Goal: Task Accomplishment & Management: Manage account settings

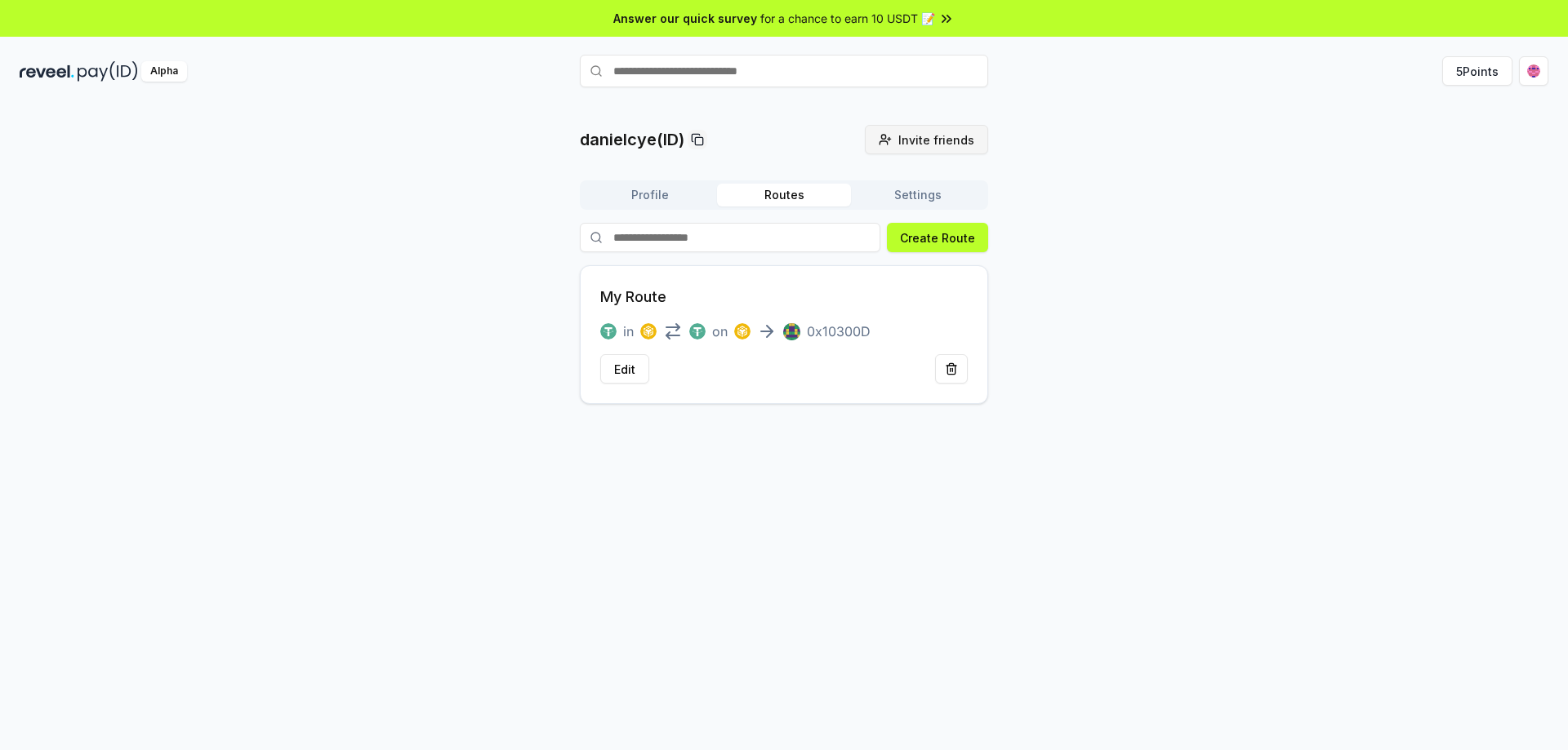
click at [930, 142] on span "Invite friends" at bounding box center [936, 141] width 76 height 18
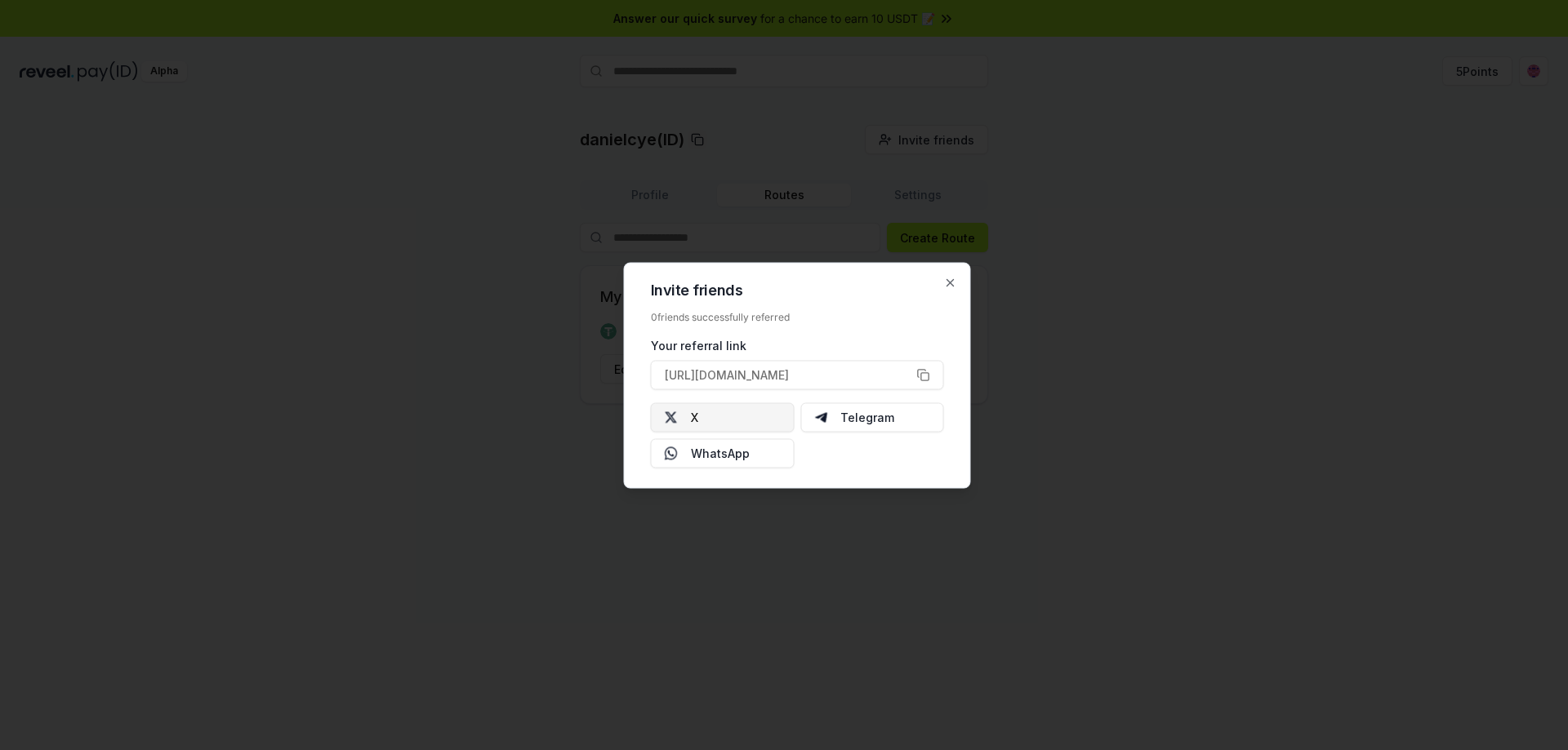
type button "[URL][DOMAIN_NAME]"
click at [922, 378] on button "[URL][DOMAIN_NAME]" at bounding box center [797, 375] width 293 height 29
click at [919, 373] on button "[URL][DOMAIN_NAME]" at bounding box center [797, 375] width 293 height 29
click at [922, 375] on button "[URL][DOMAIN_NAME]" at bounding box center [797, 375] width 293 height 29
click at [1038, 415] on div at bounding box center [784, 375] width 1568 height 750
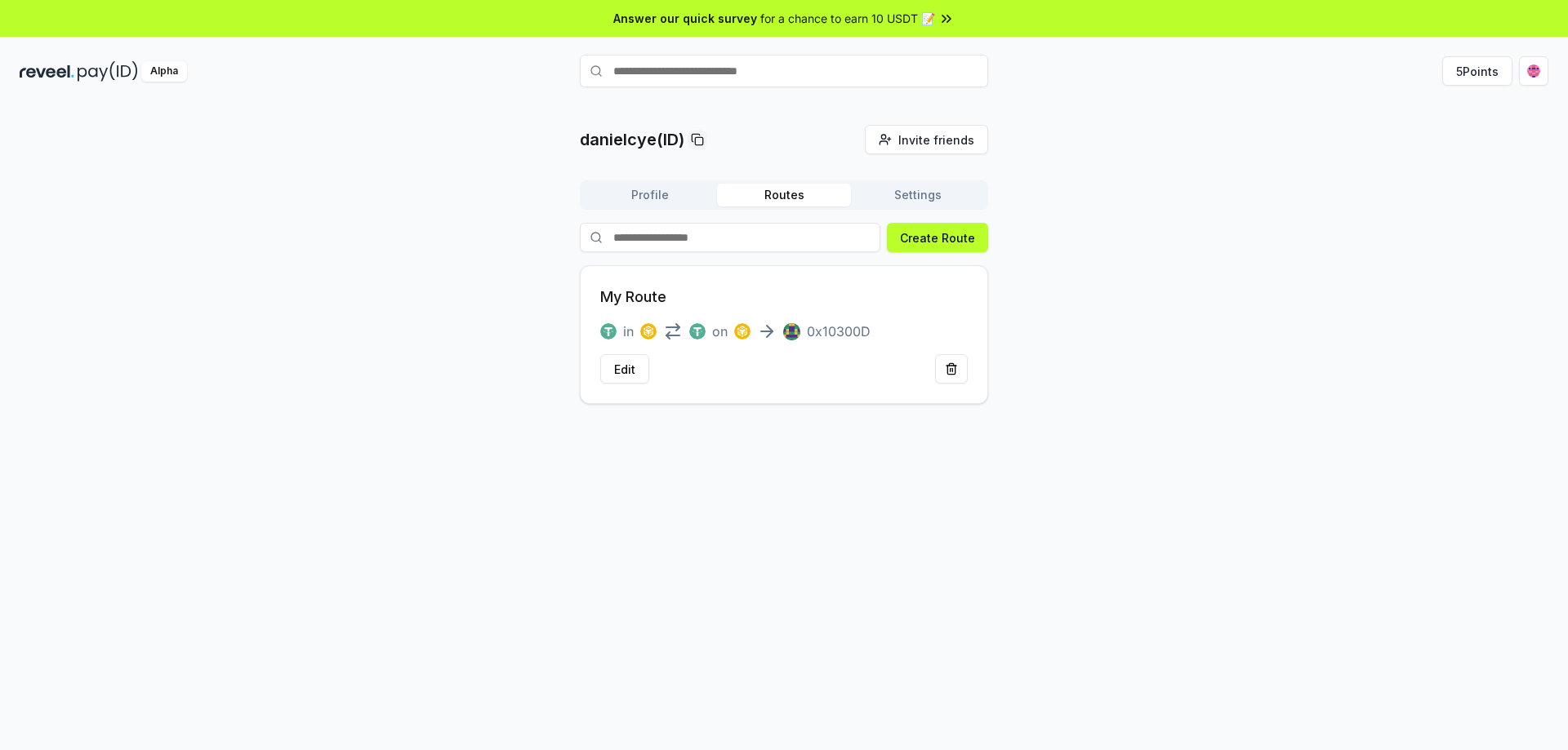
click at [83, 77] on img at bounding box center [107, 71] width 61 height 21
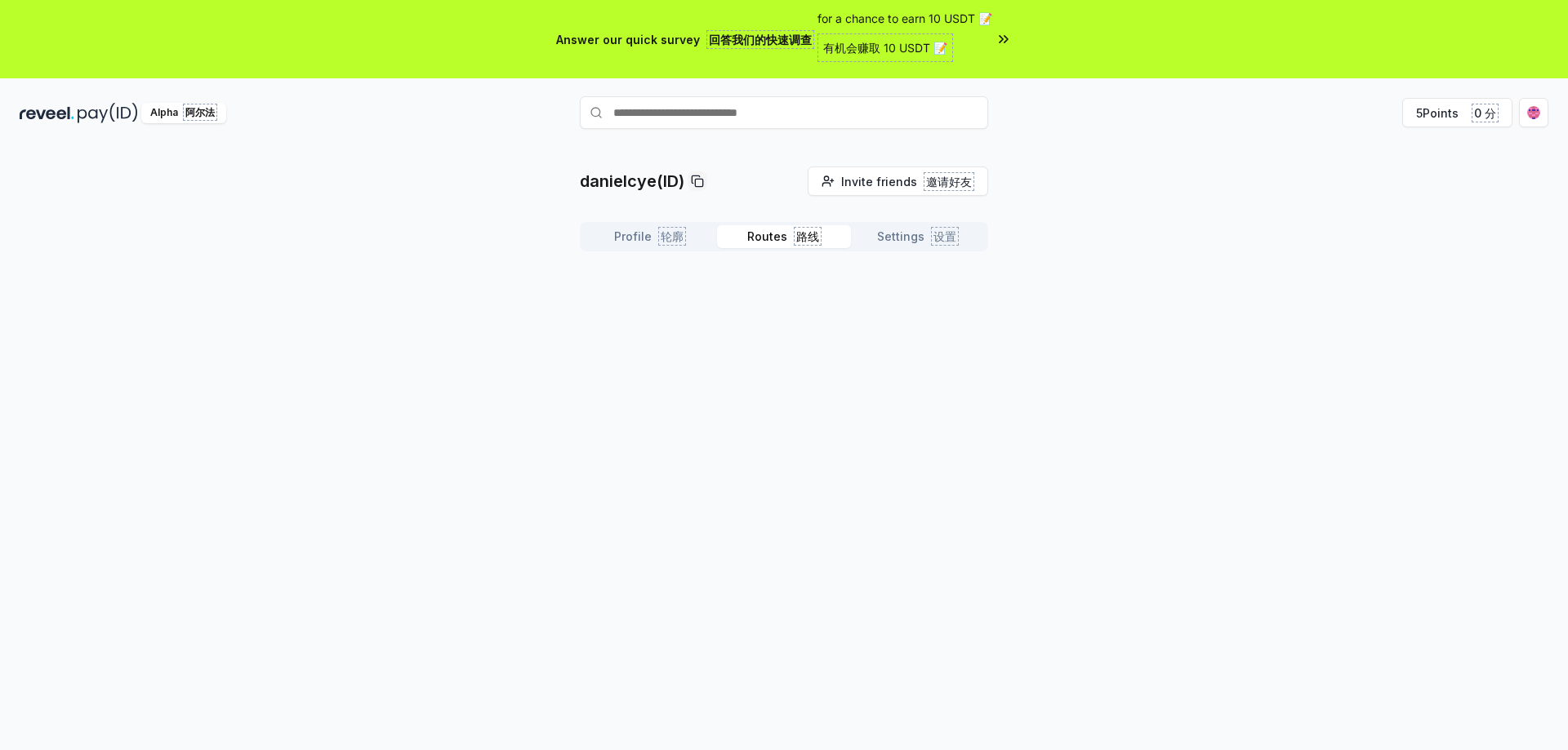
click at [772, 231] on button "Routes 路线" at bounding box center [784, 236] width 134 height 22
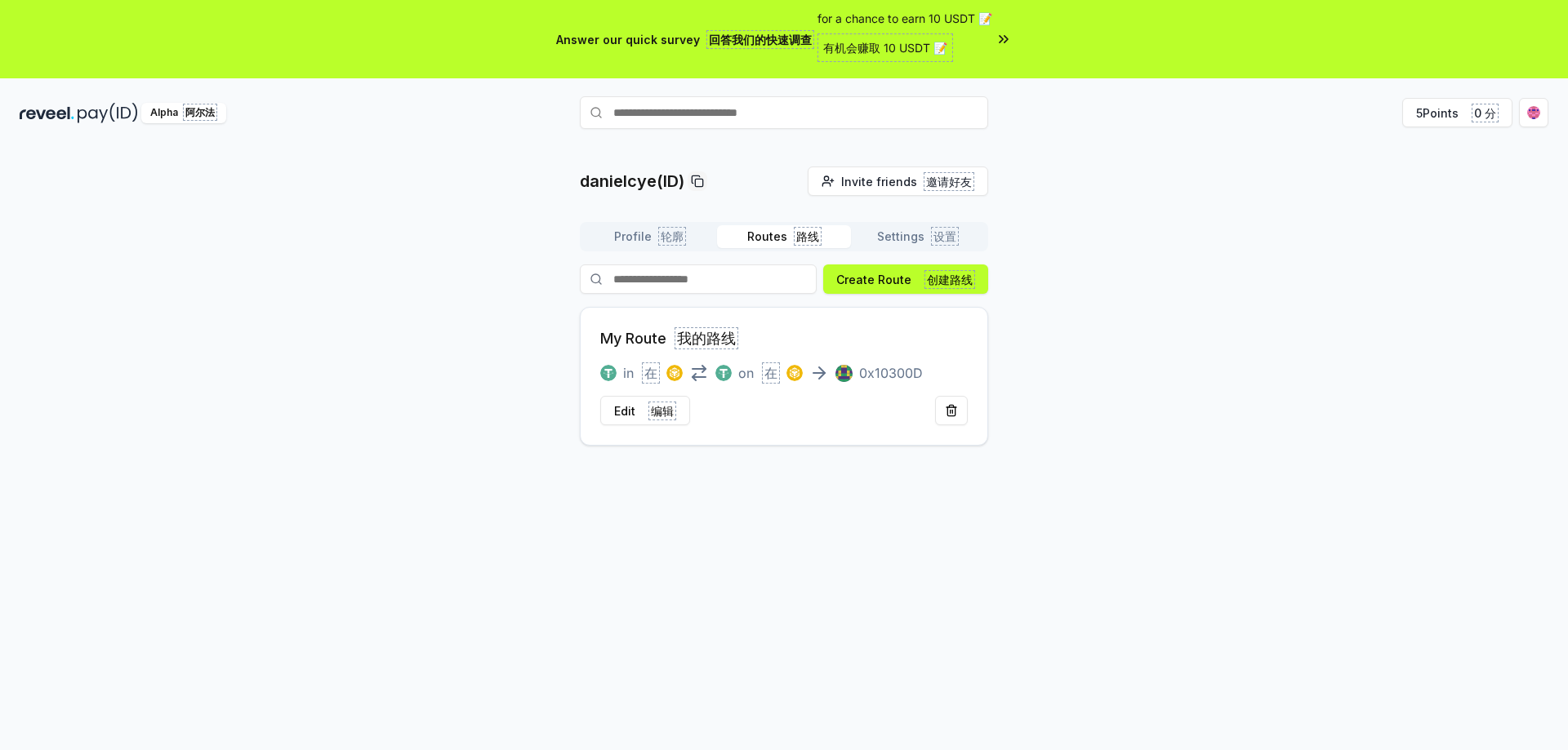
click at [912, 232] on button "Settings 设置" at bounding box center [917, 236] width 134 height 22
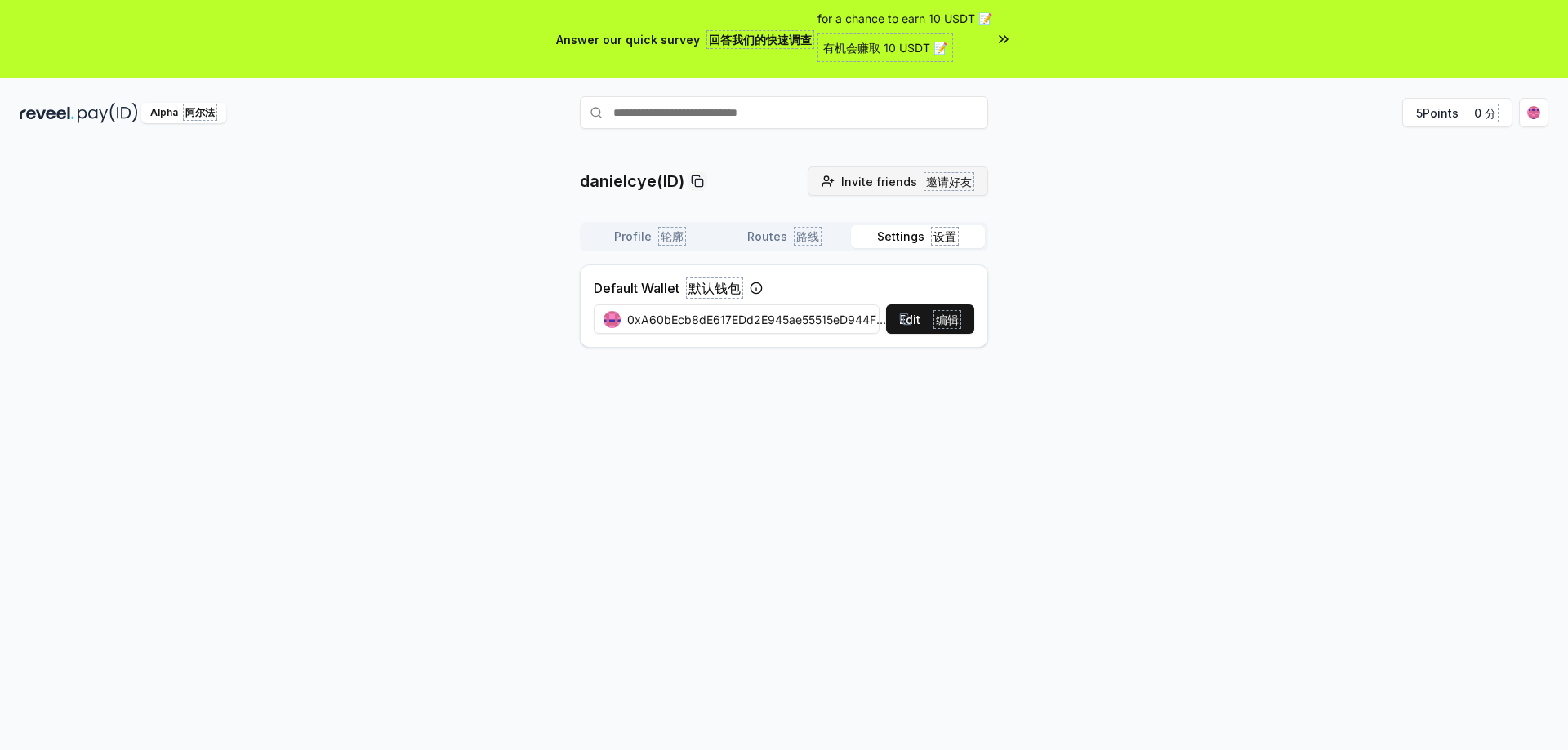
click at [901, 183] on span "Invite friends 邀请好友" at bounding box center [908, 182] width 133 height 18
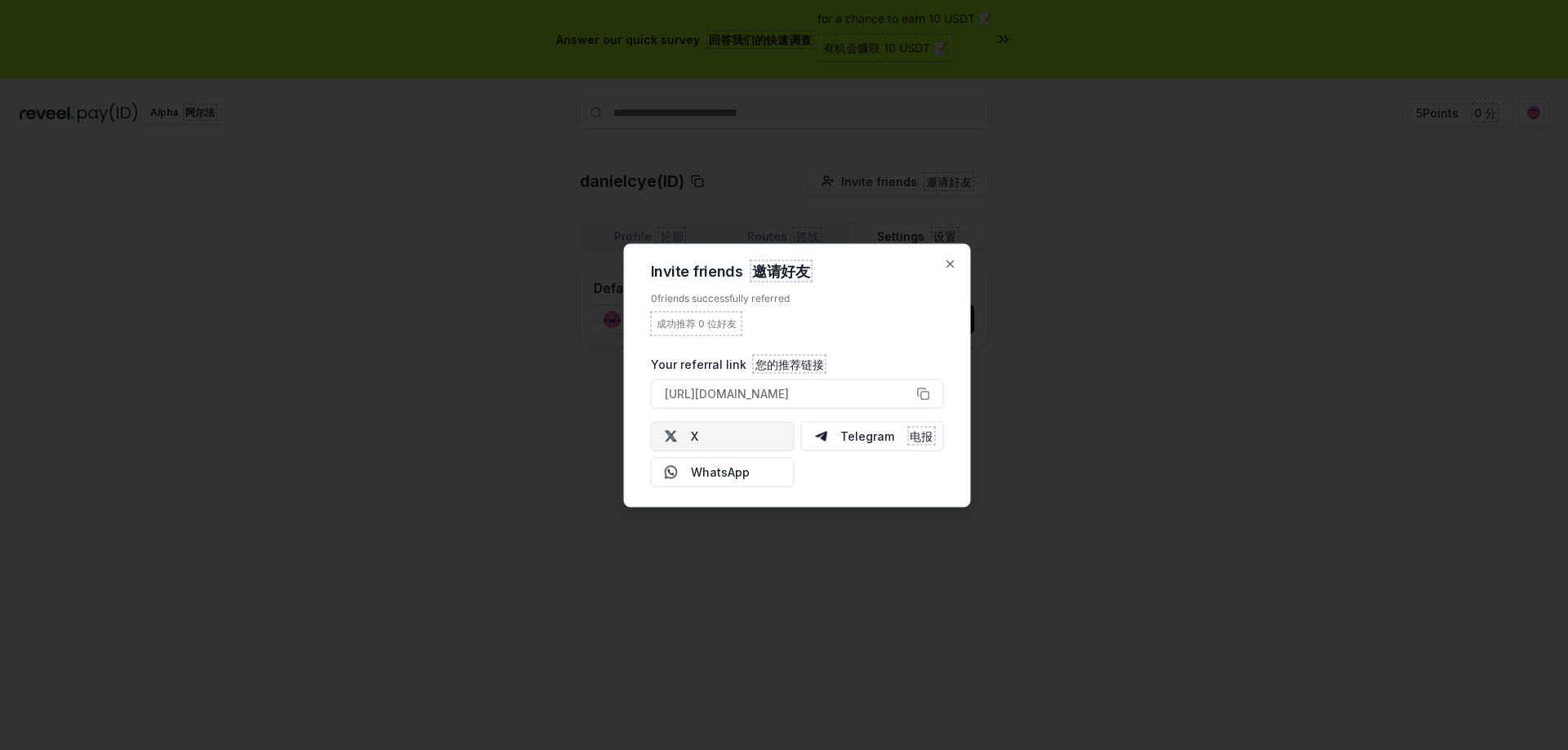
click at [721, 439] on button "X" at bounding box center [722, 436] width 144 height 29
click at [922, 394] on button "https://reveel.id/refer/danielcye" at bounding box center [797, 394] width 293 height 29
click at [474, 366] on div at bounding box center [784, 375] width 1568 height 750
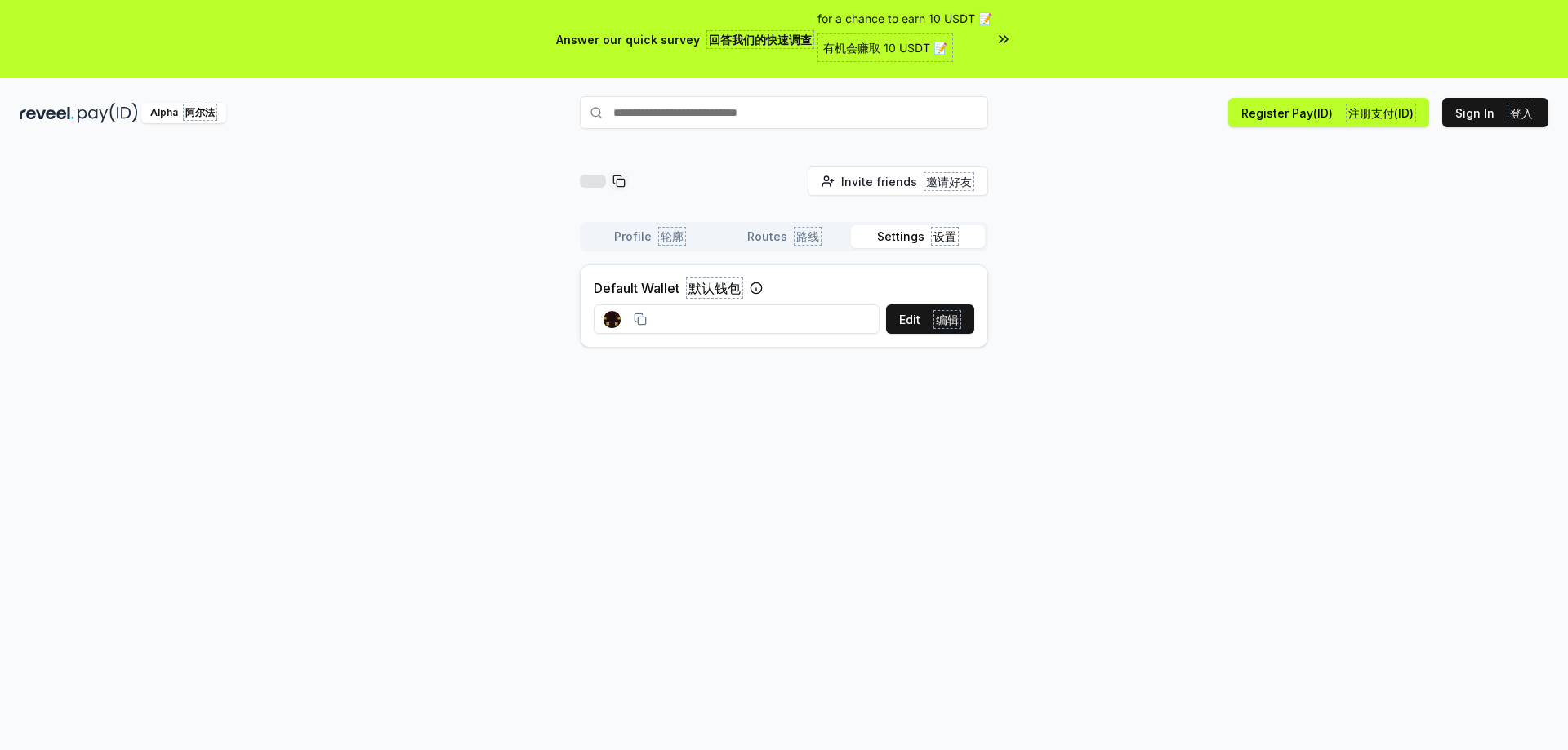
click at [68, 119] on img at bounding box center [47, 112] width 55 height 21
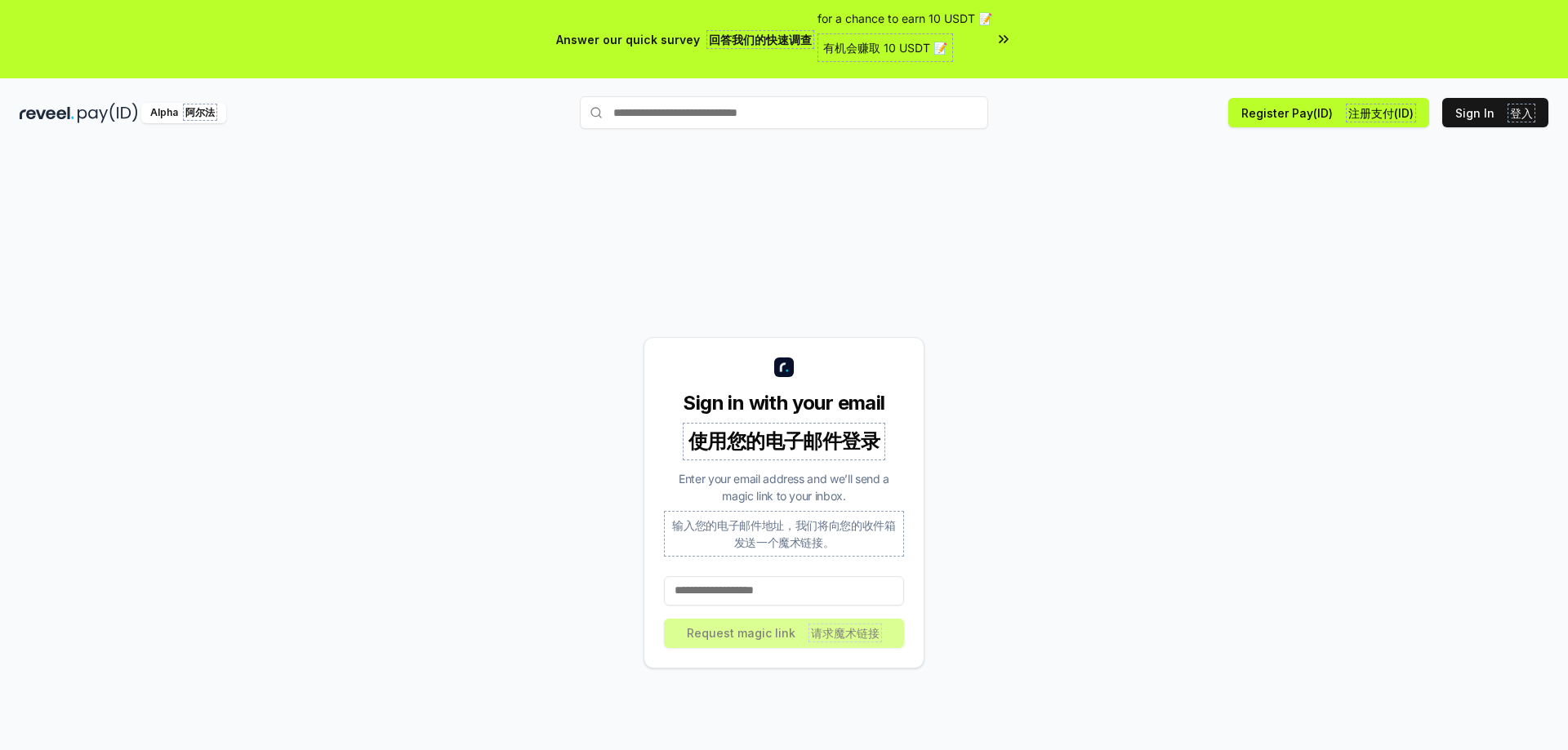
click at [57, 112] on img at bounding box center [47, 112] width 55 height 21
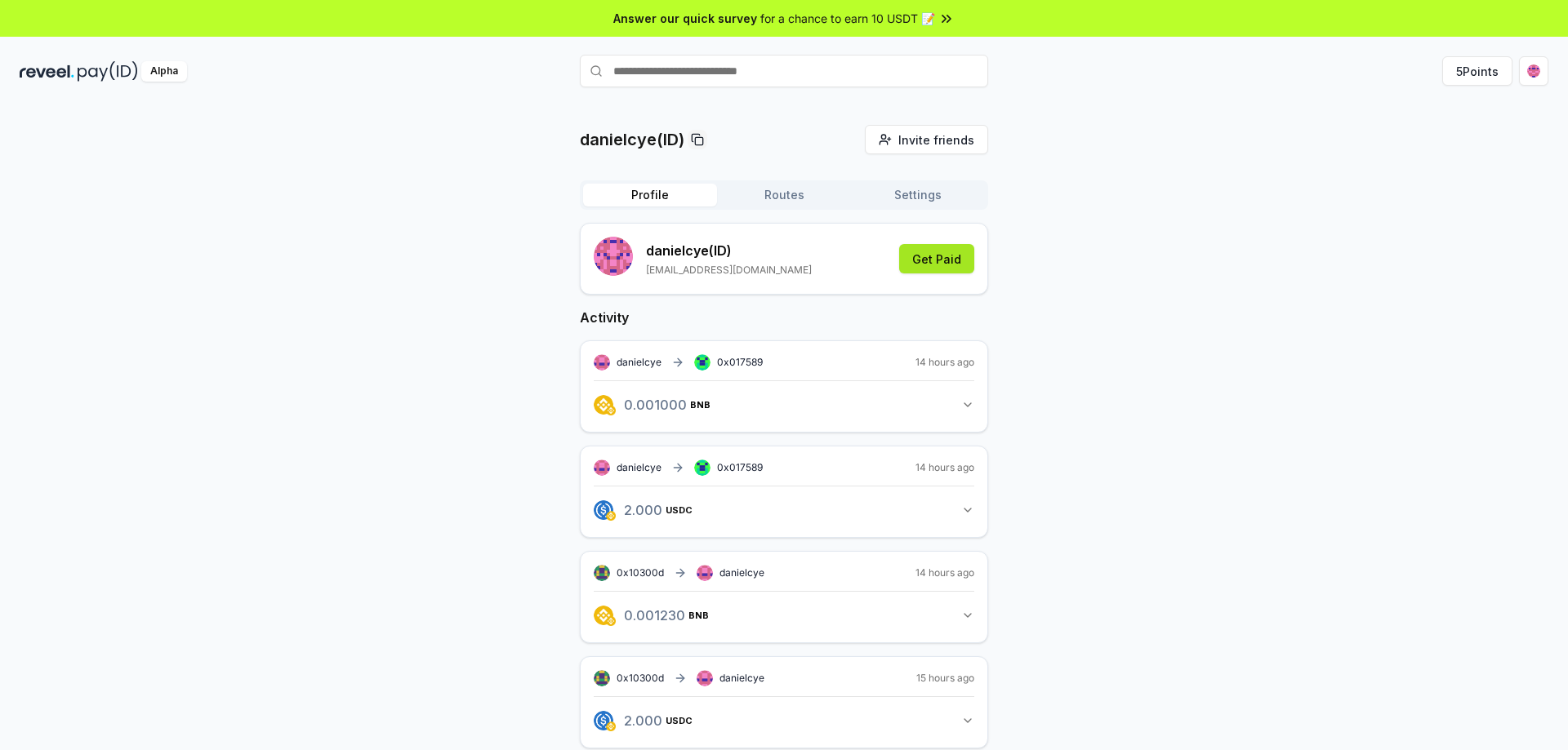
click at [932, 260] on button "Get Paid" at bounding box center [936, 259] width 75 height 29
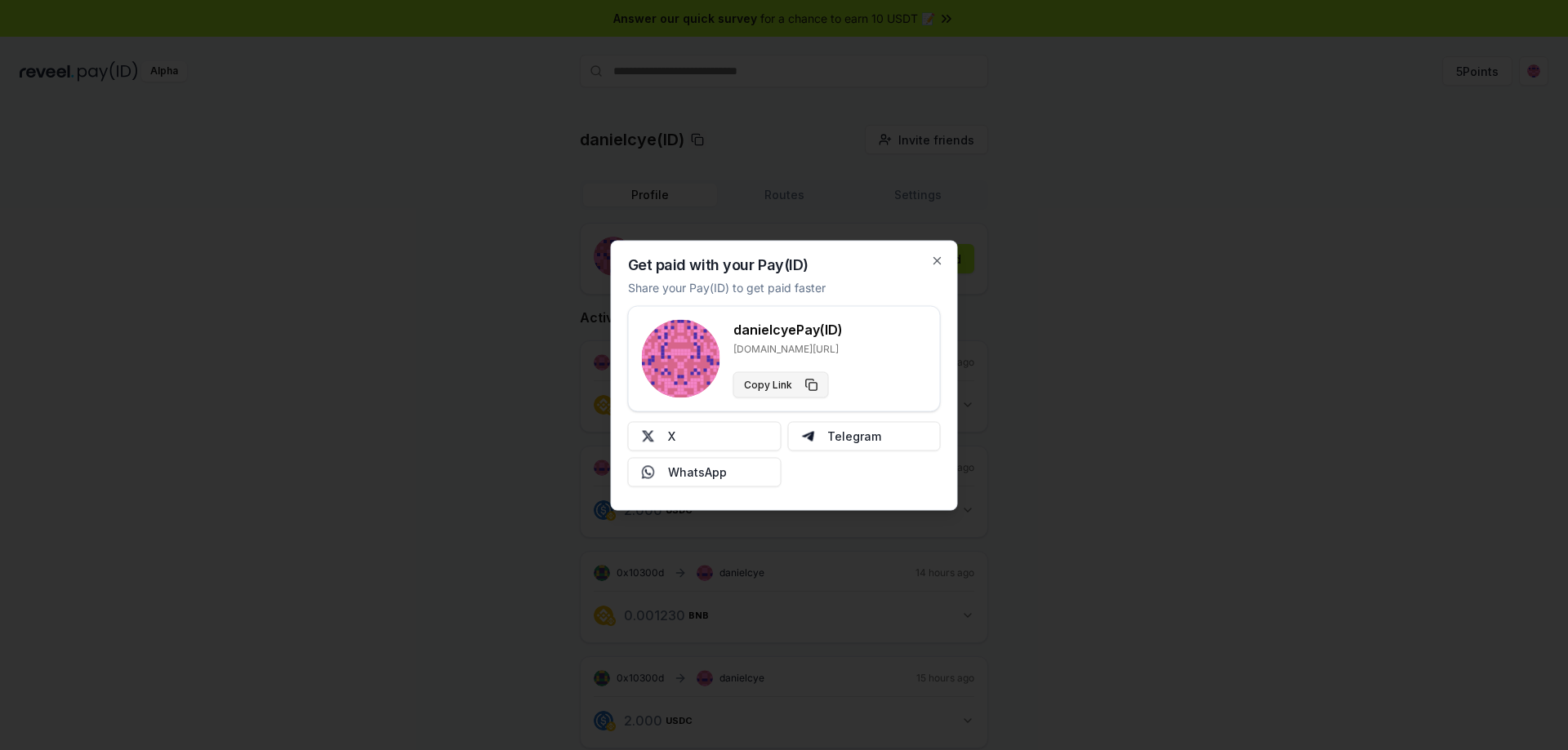
type button "https://reveel.id/pay/danielcye"
click at [938, 259] on icon "button" at bounding box center [937, 260] width 7 height 7
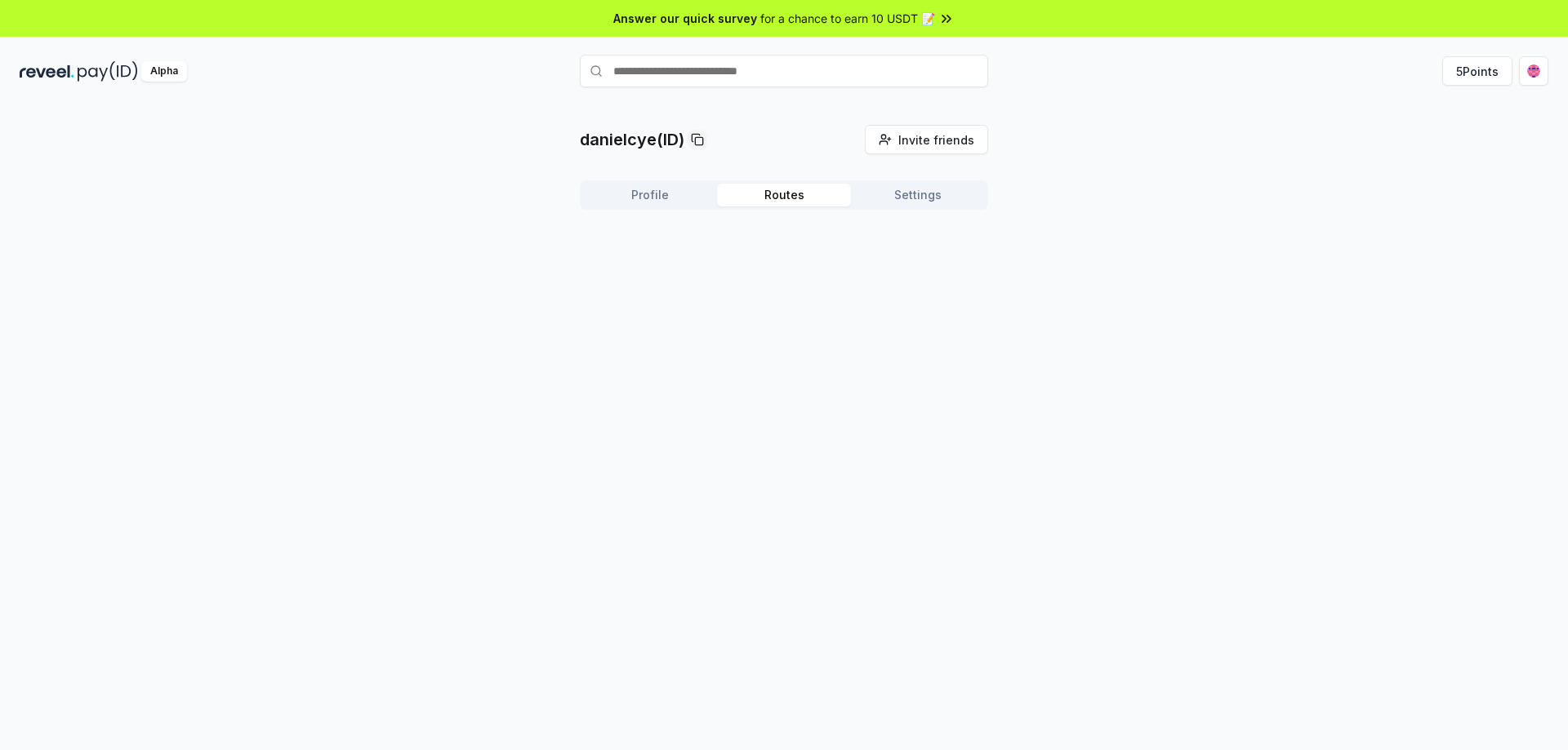
click at [786, 198] on button "Routes" at bounding box center [784, 194] width 134 height 22
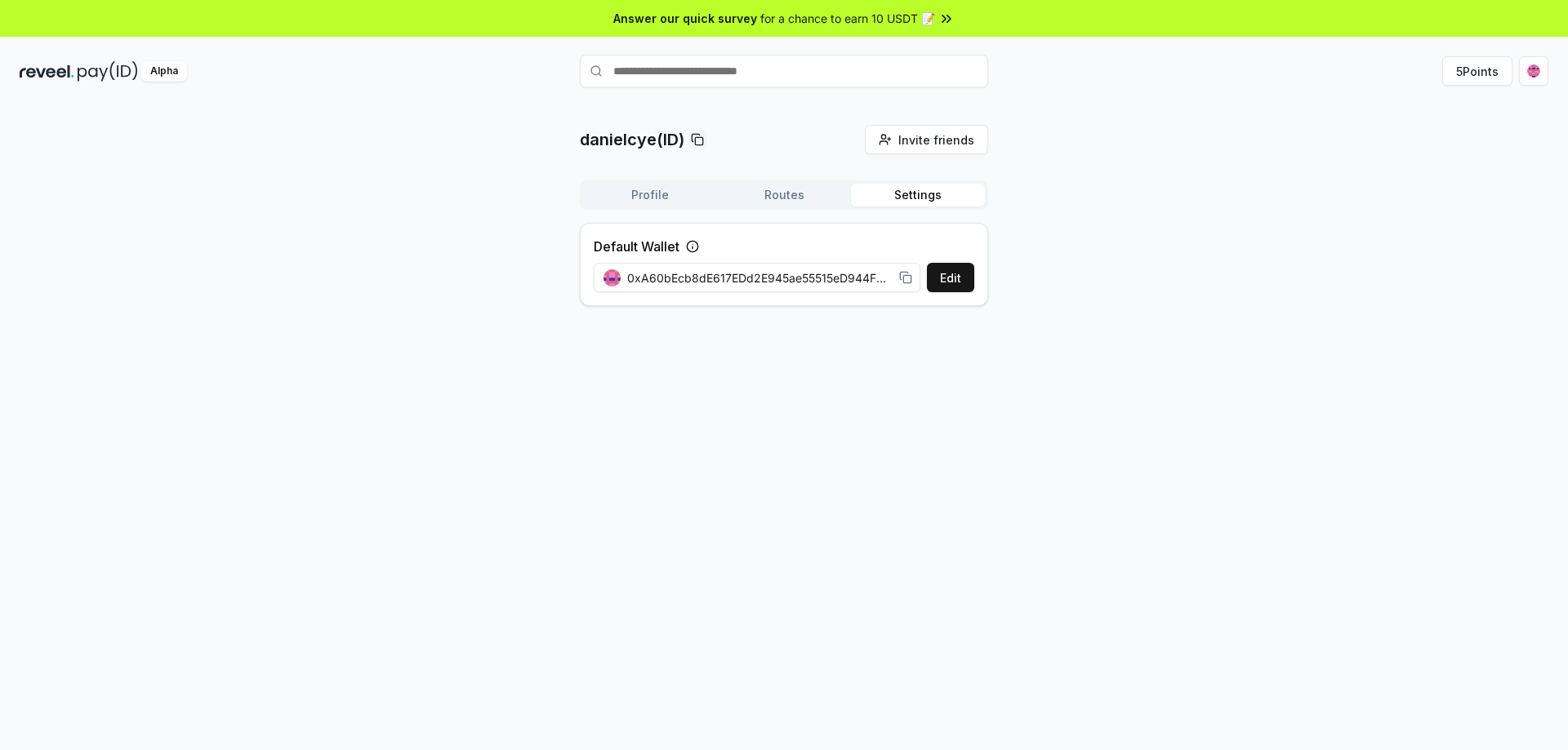
click at [902, 201] on button "Settings" at bounding box center [917, 194] width 134 height 22
click at [64, 72] on img at bounding box center [47, 71] width 55 height 21
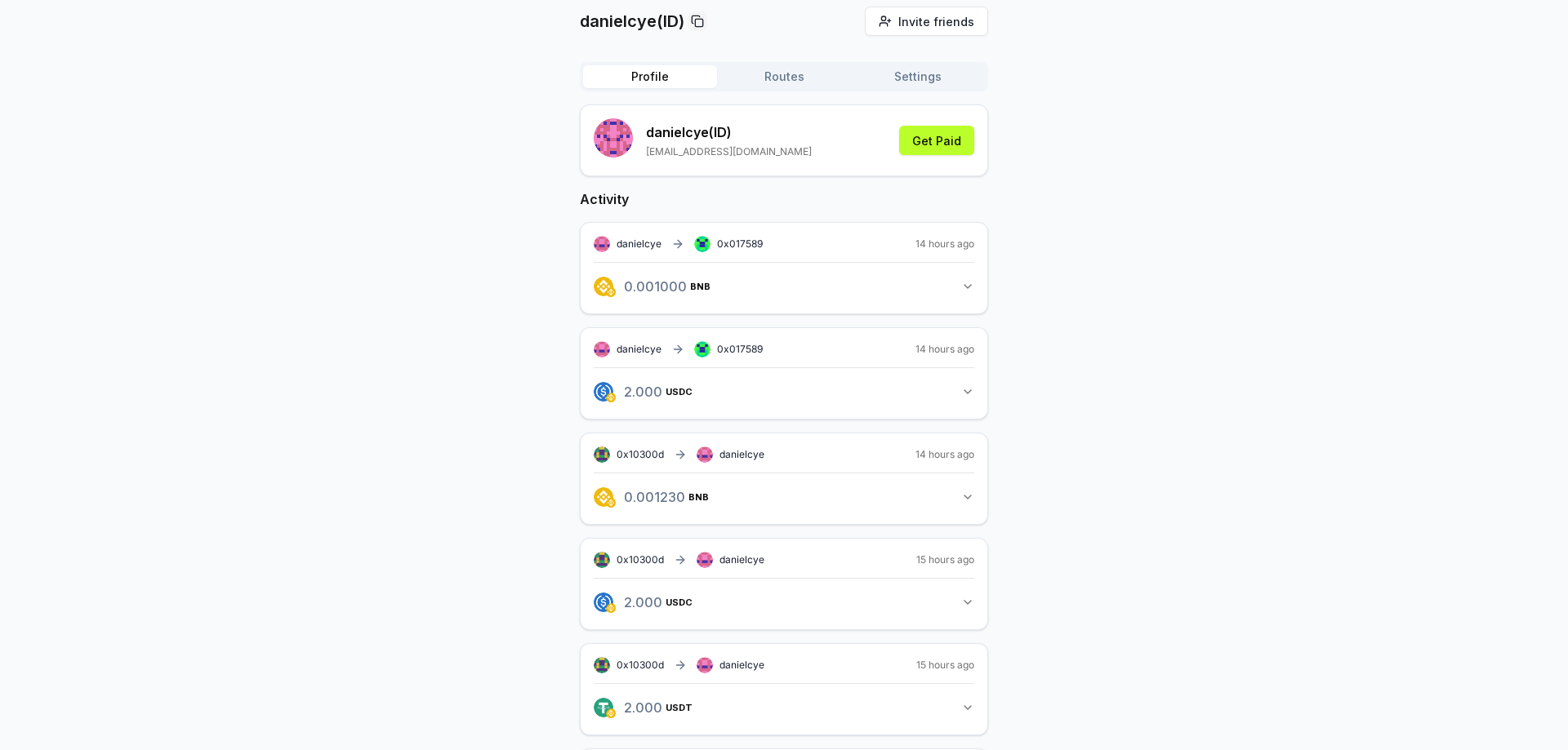
scroll to position [3, 0]
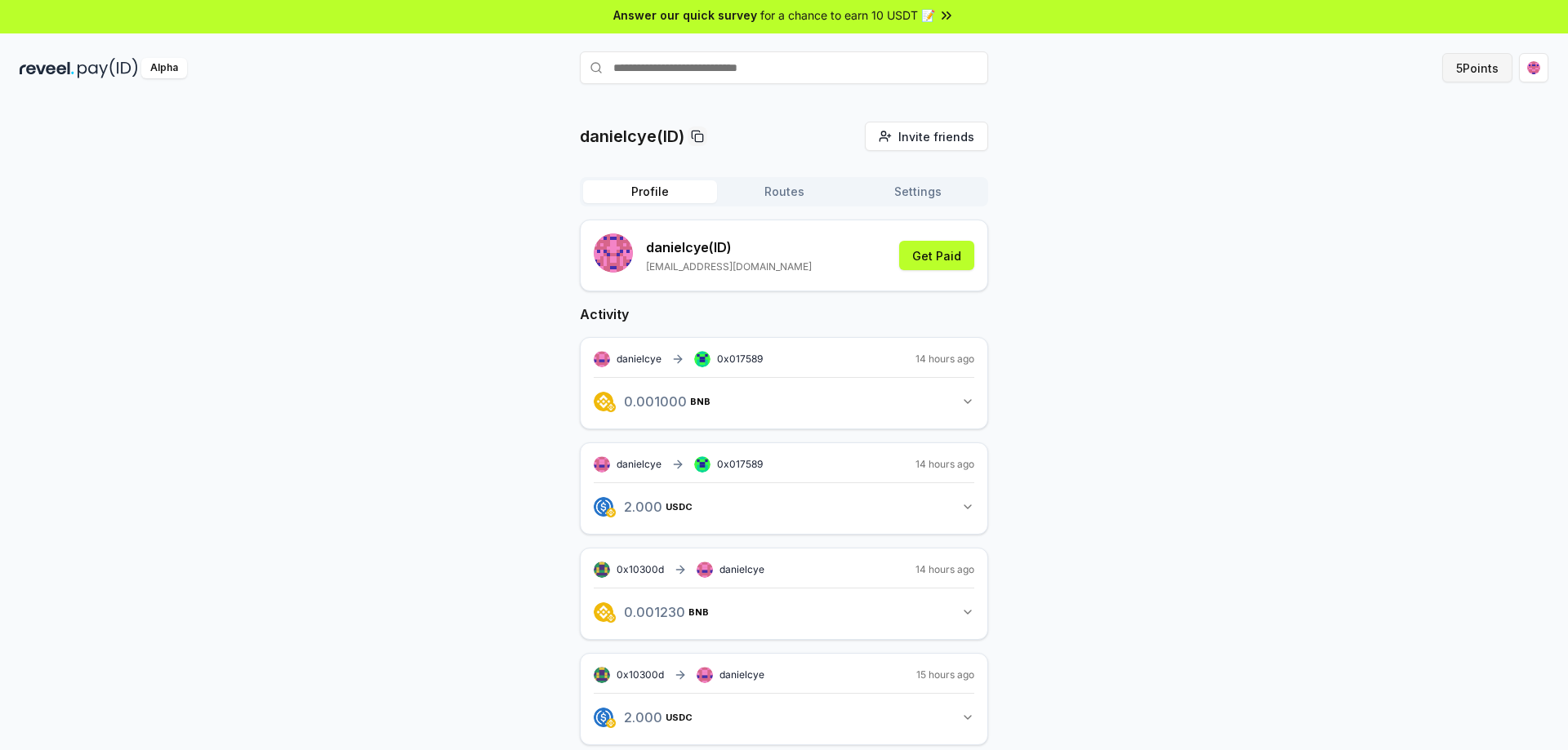
click at [1471, 67] on button "5 Points" at bounding box center [1477, 67] width 70 height 29
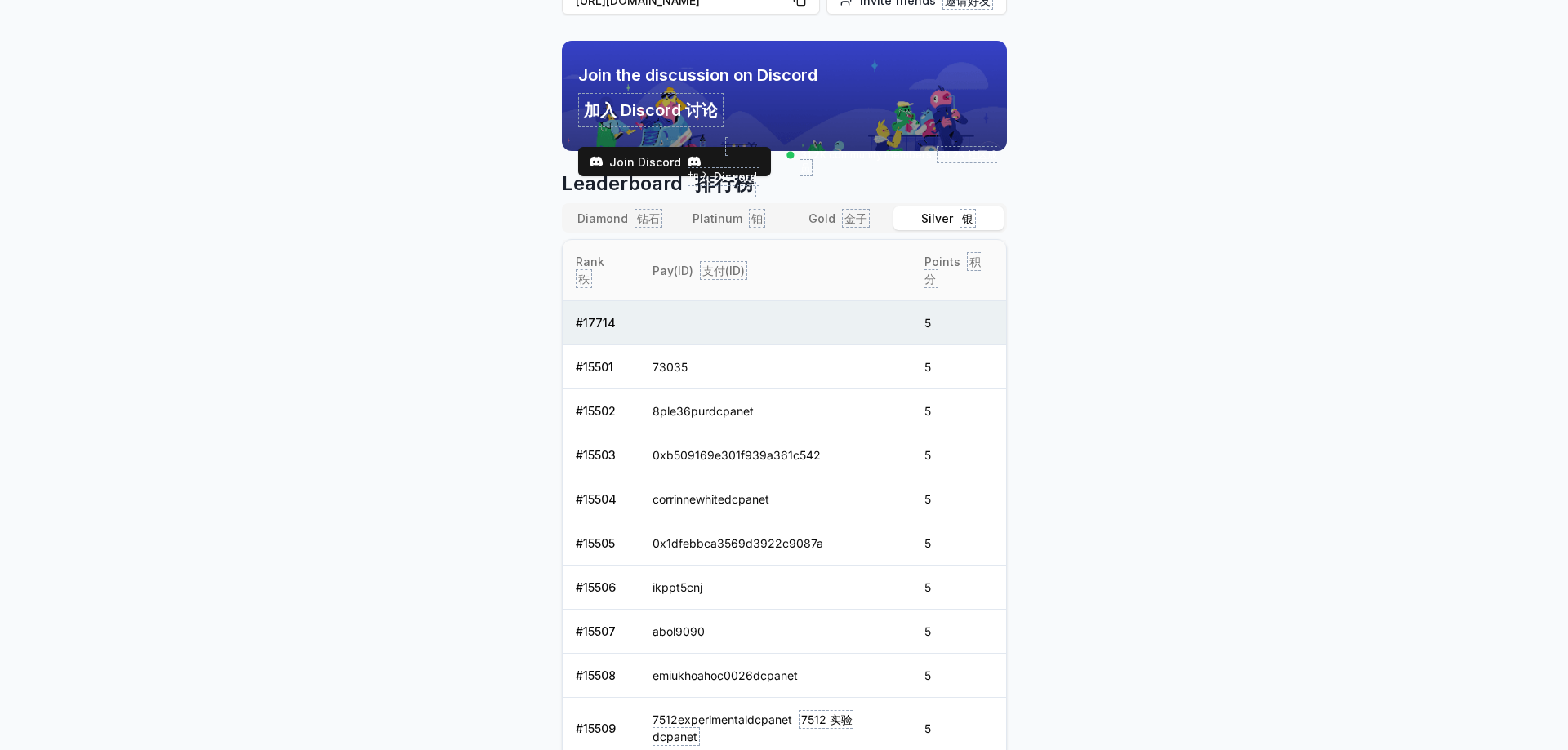
scroll to position [541, 0]
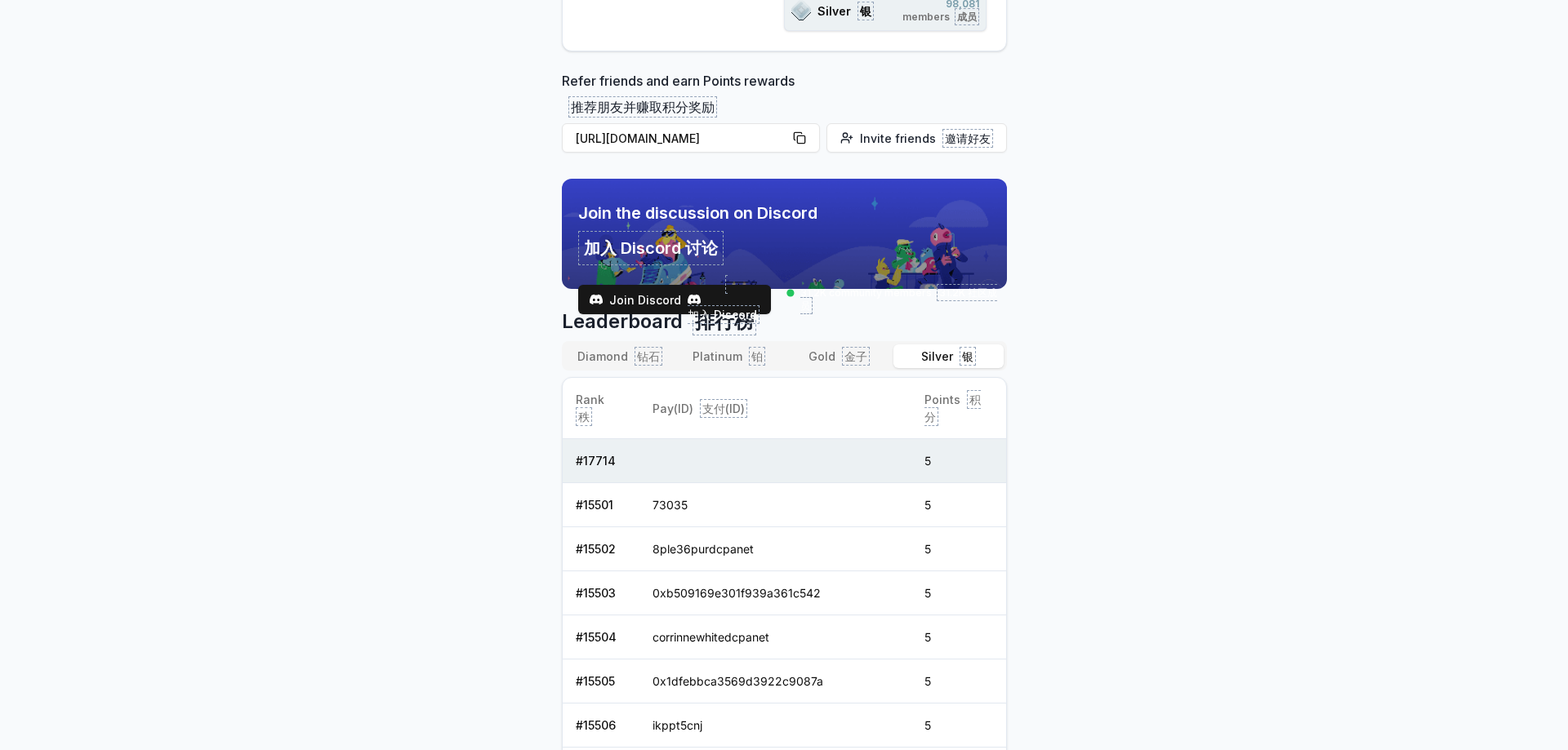
click at [842, 347] on font "金子" at bounding box center [856, 355] width 27 height 19
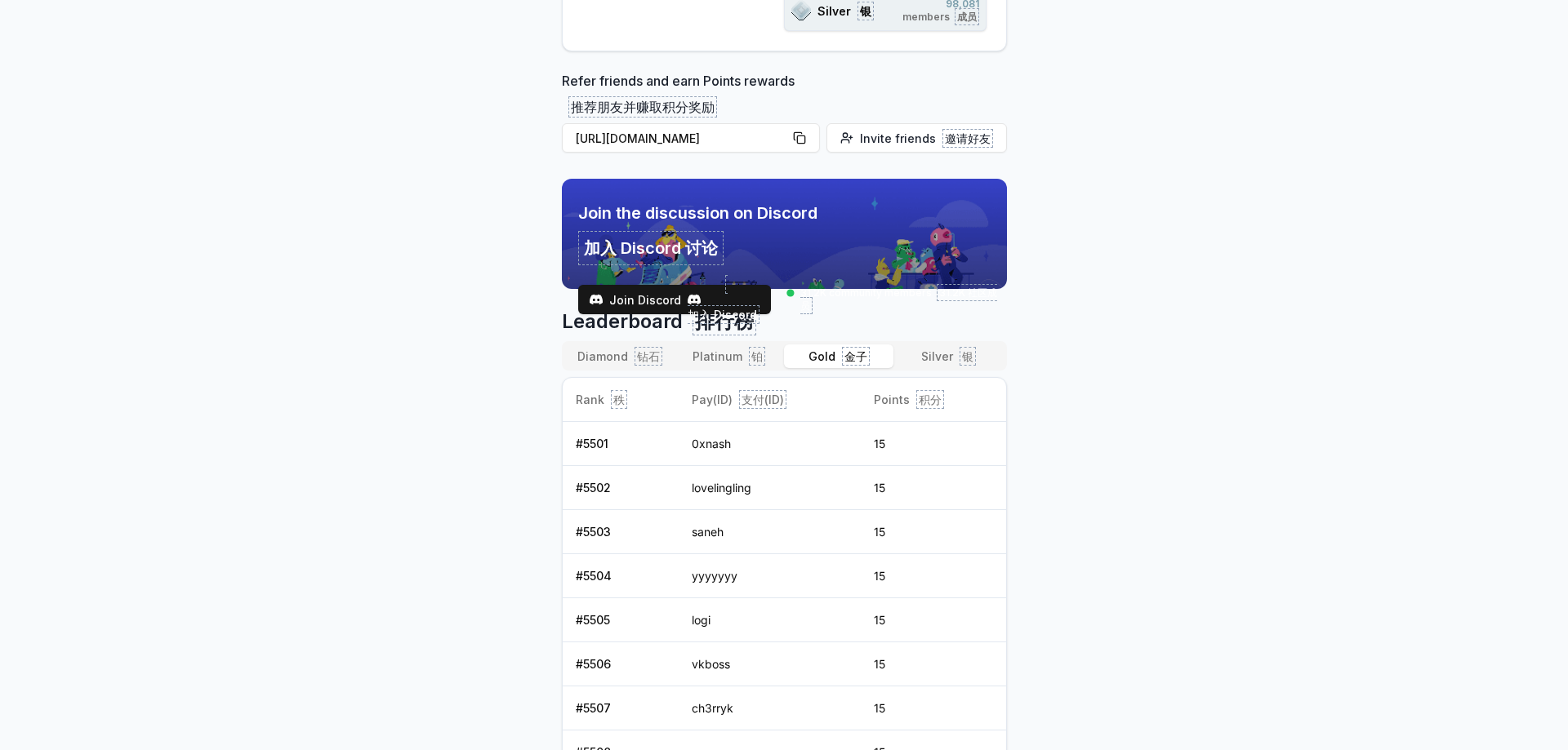
click at [752, 350] on font "铂" at bounding box center [757, 356] width 12 height 14
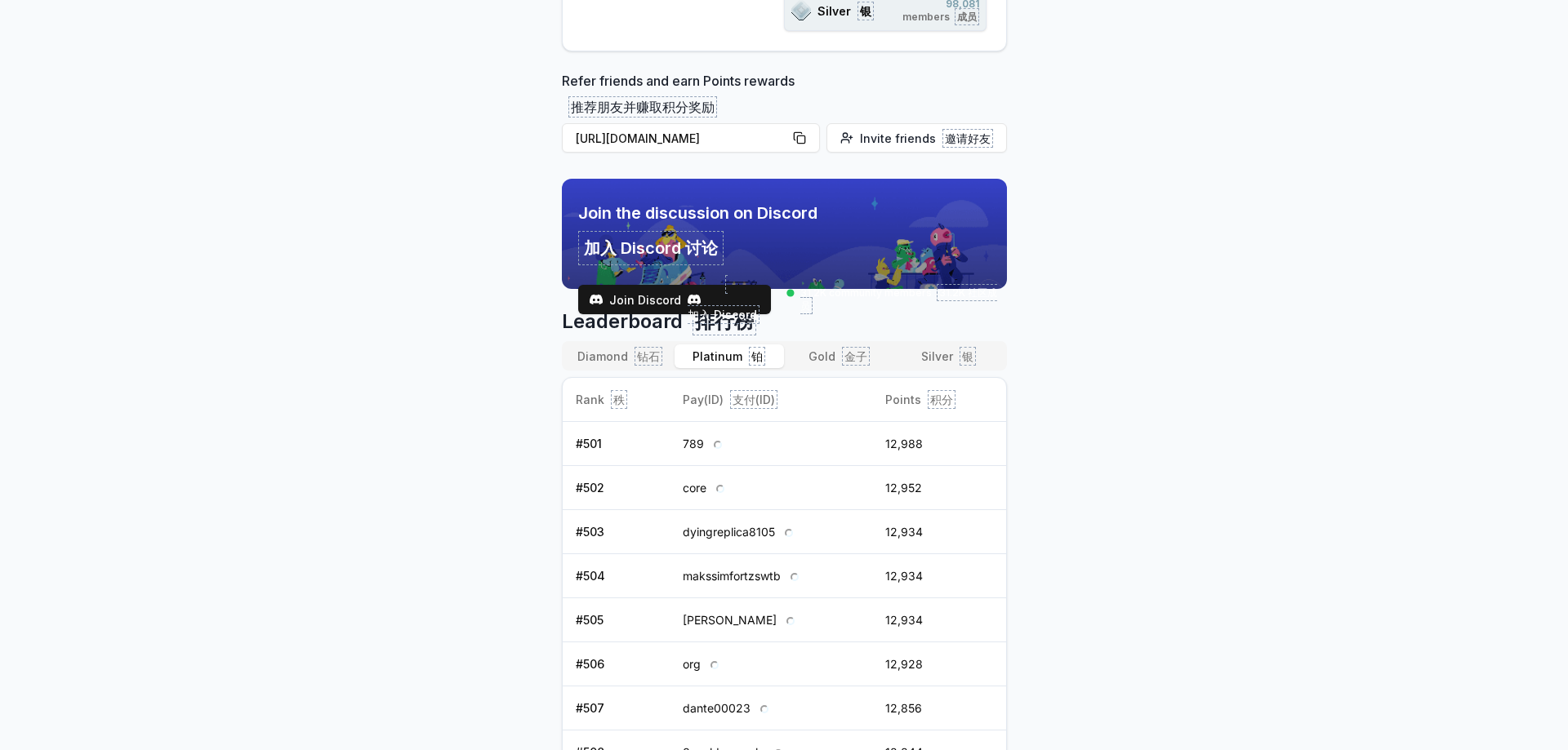
click at [642, 350] on font "钻石" at bounding box center [648, 356] width 22 height 14
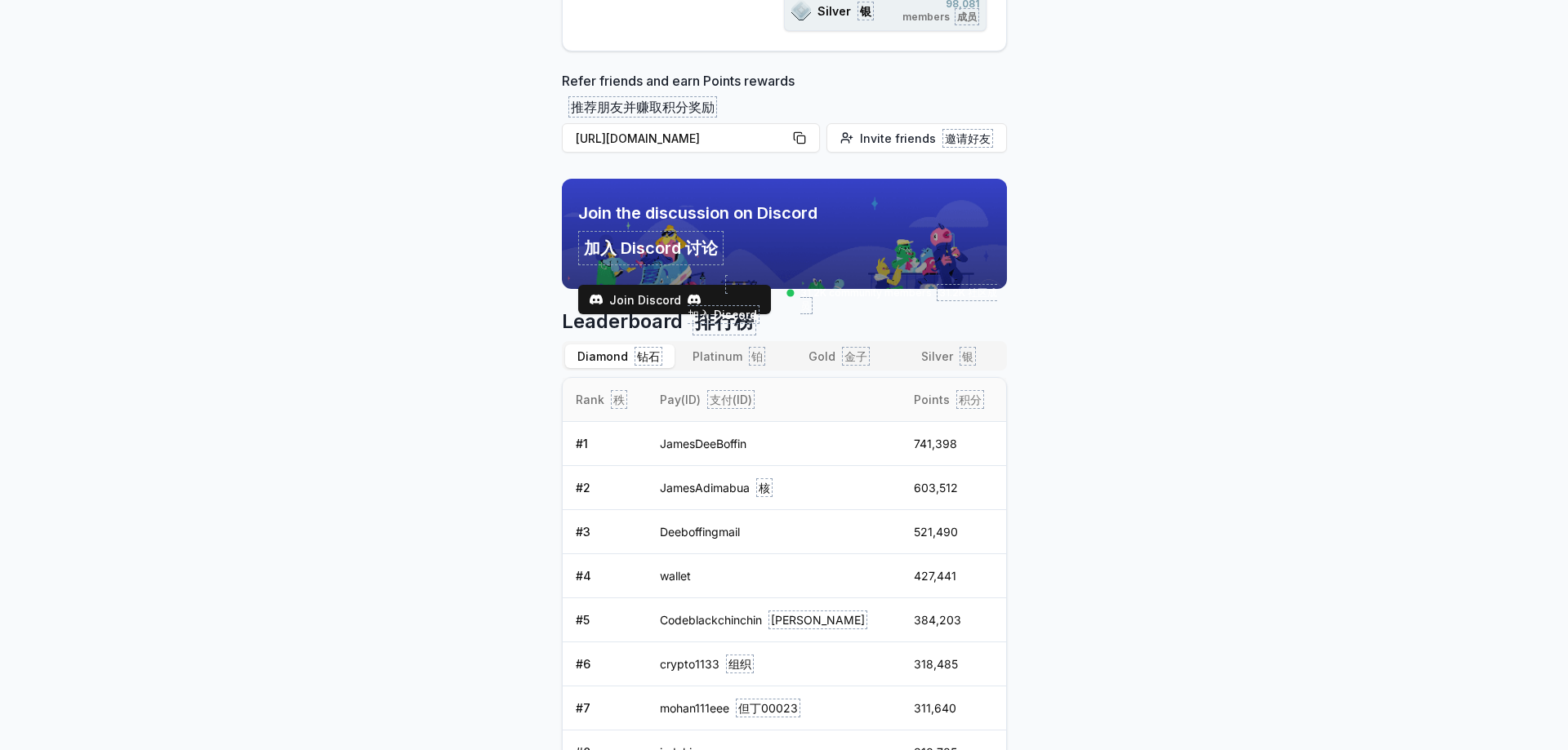
scroll to position [296, 0]
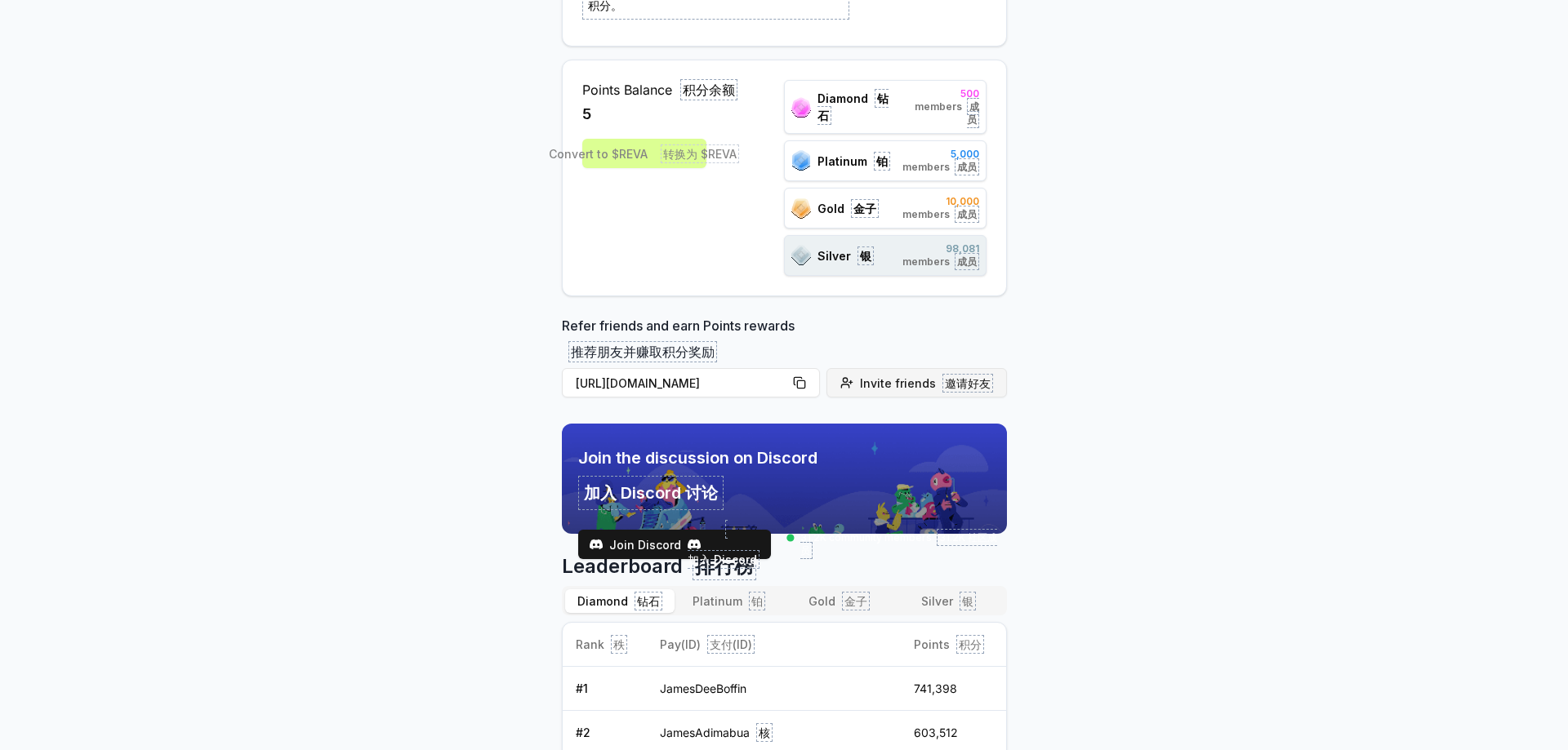
click at [936, 376] on font at bounding box center [939, 383] width 7 height 14
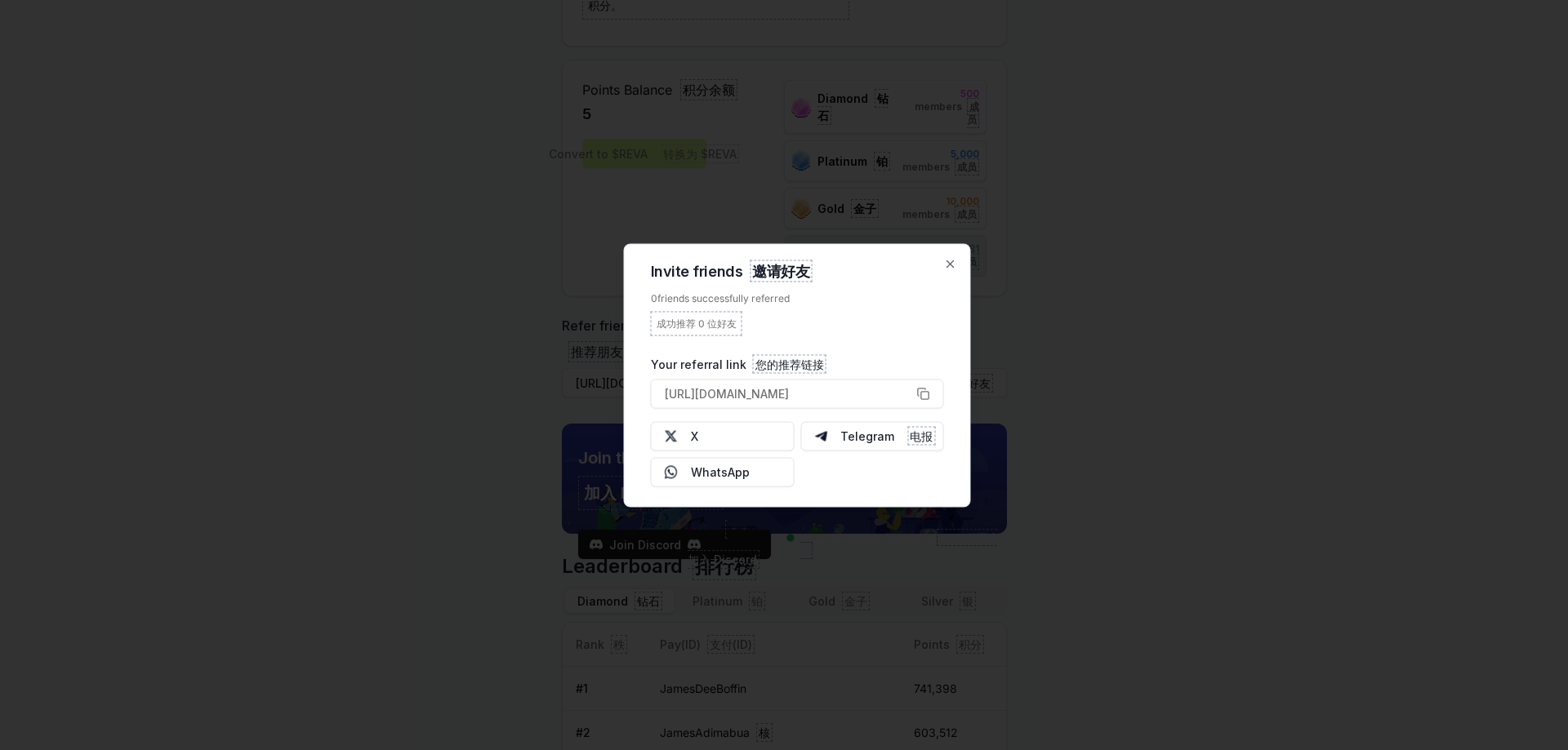
click at [1149, 632] on div at bounding box center [784, 375] width 1568 height 750
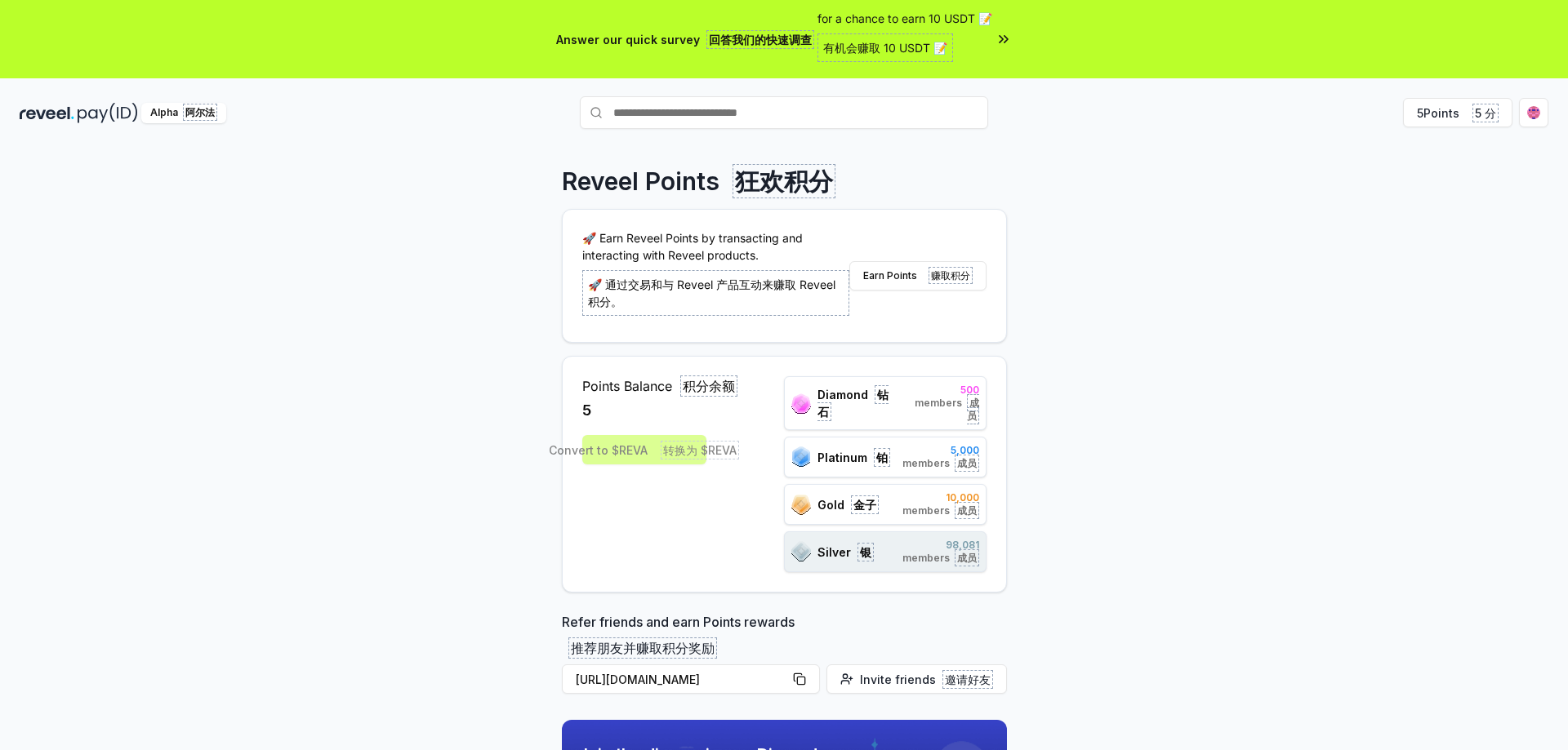
scroll to position [408, 0]
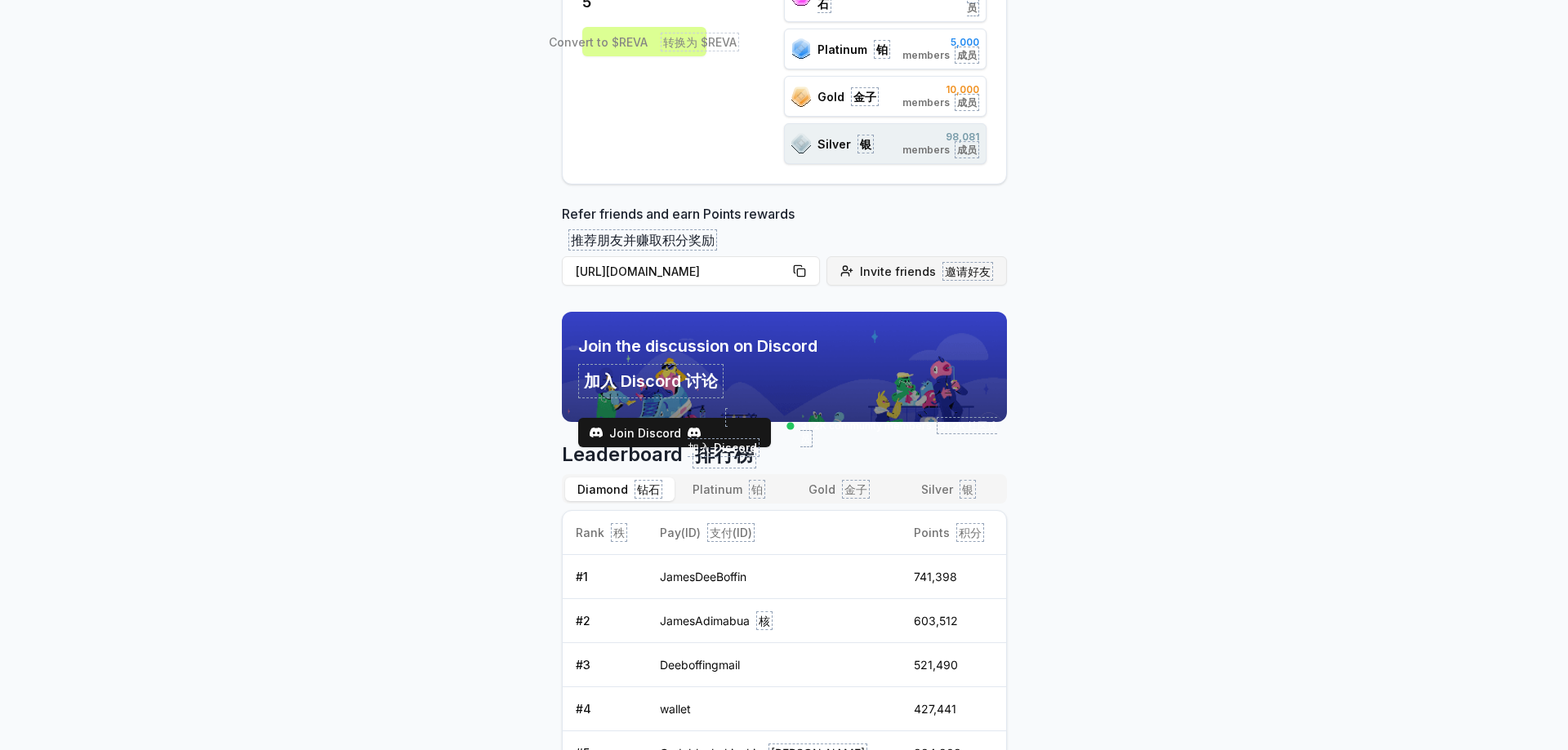
click at [937, 265] on font at bounding box center [939, 271] width 7 height 14
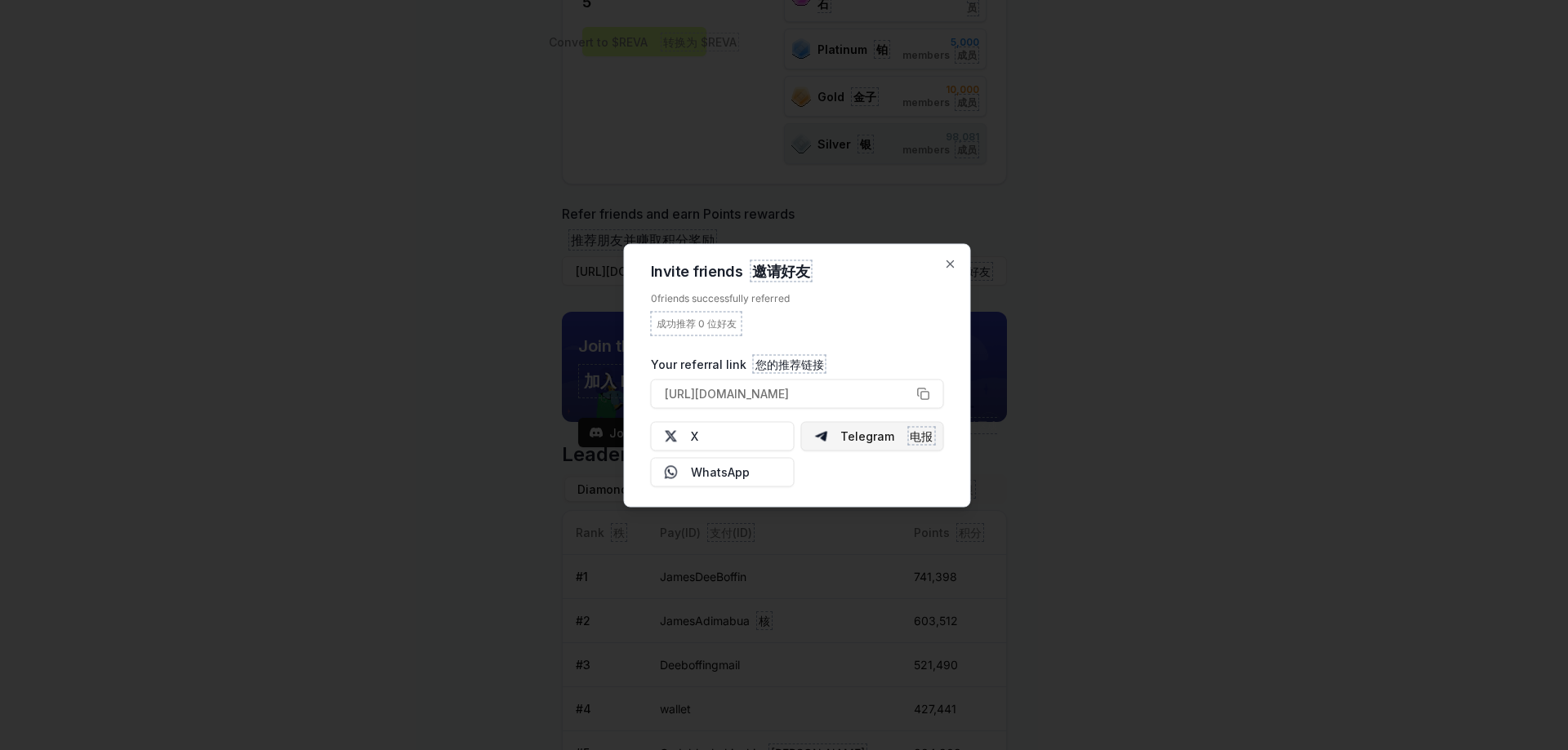
click at [874, 435] on button "Telegram 电报" at bounding box center [871, 436] width 144 height 29
click at [947, 265] on icon "button" at bounding box center [950, 263] width 13 height 13
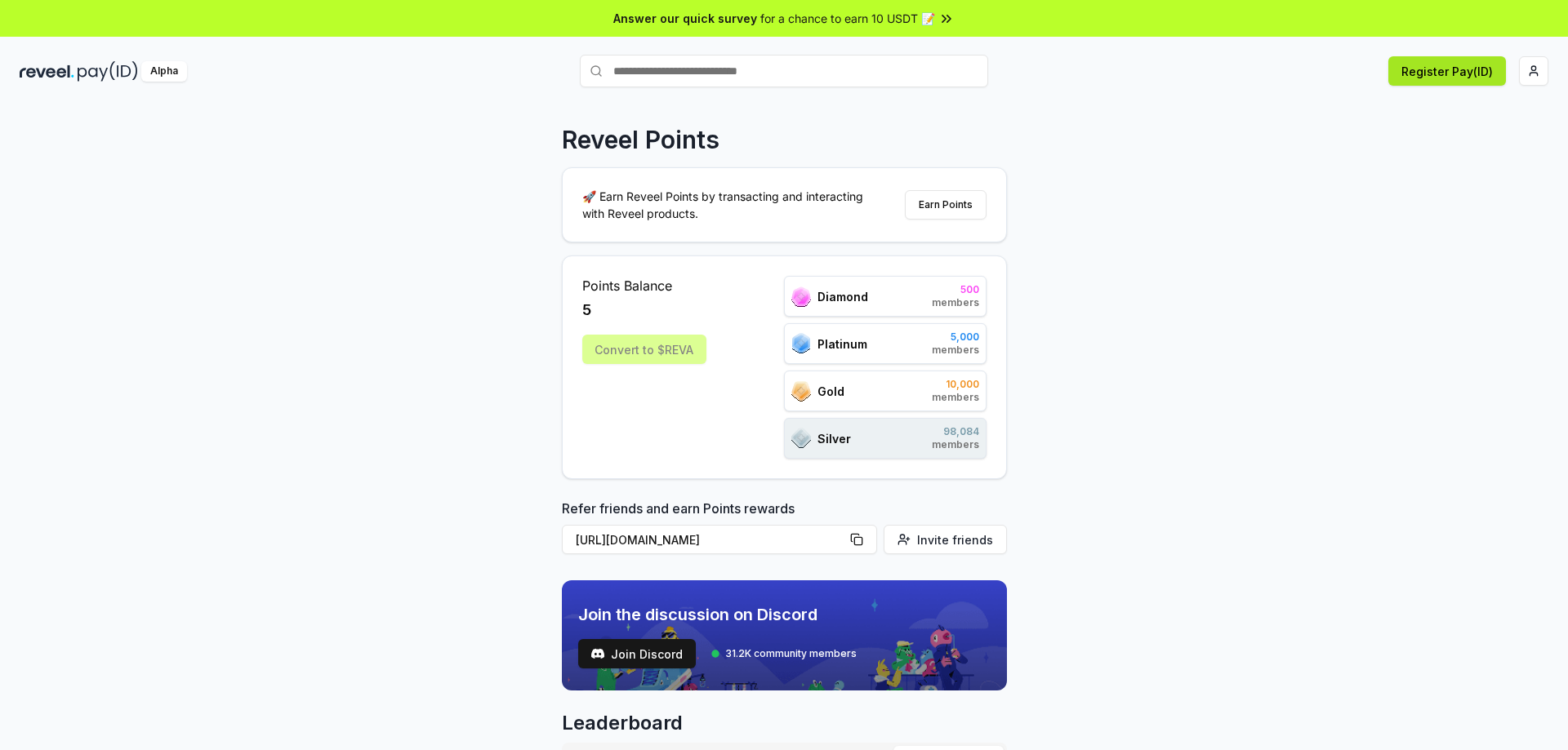
click at [1441, 79] on button "Register Pay(ID)" at bounding box center [1447, 71] width 117 height 29
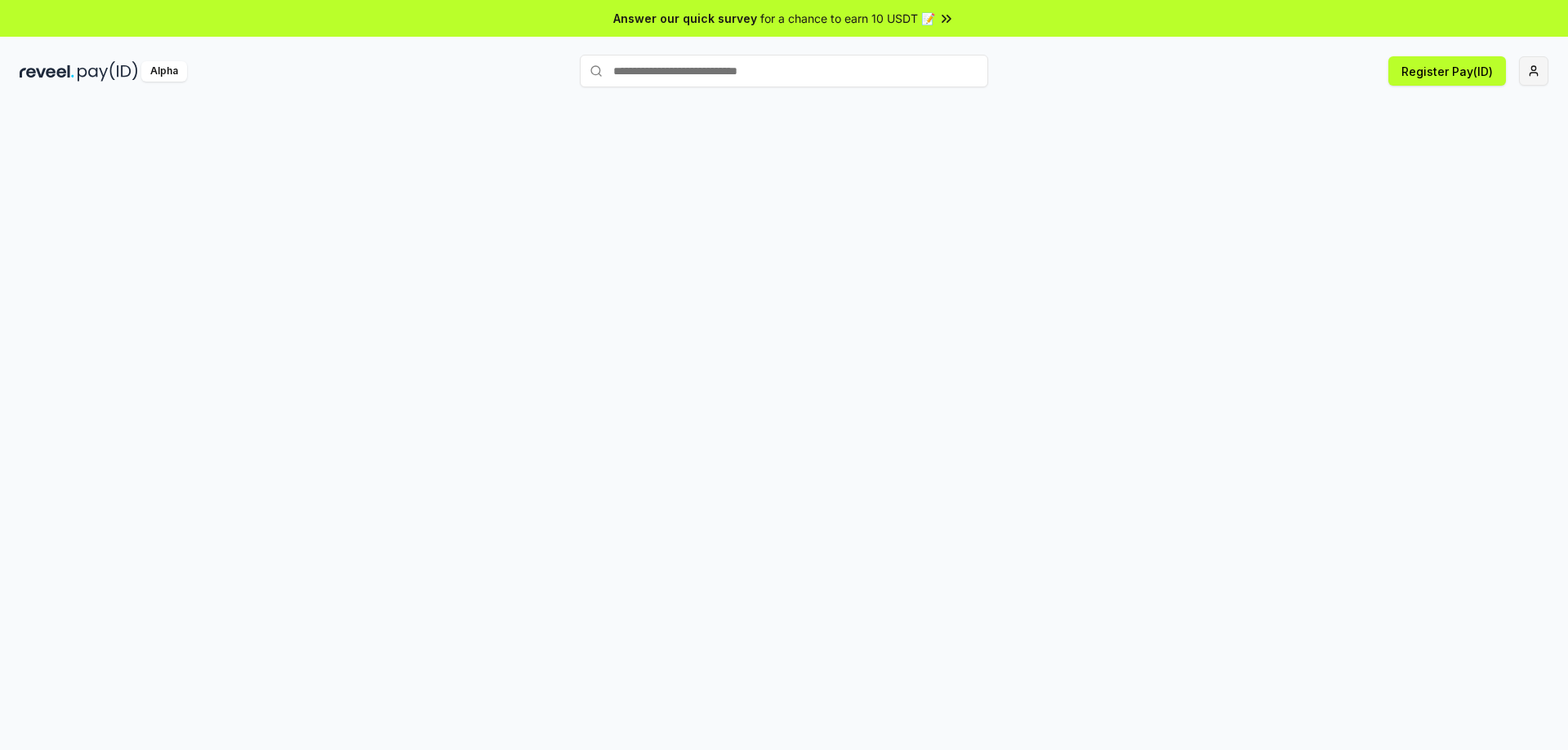
click at [1530, 69] on html "Answer our quick survey for a chance to earn 10 USDT 📝 Alpha Register Pay(ID)" at bounding box center [784, 375] width 1568 height 750
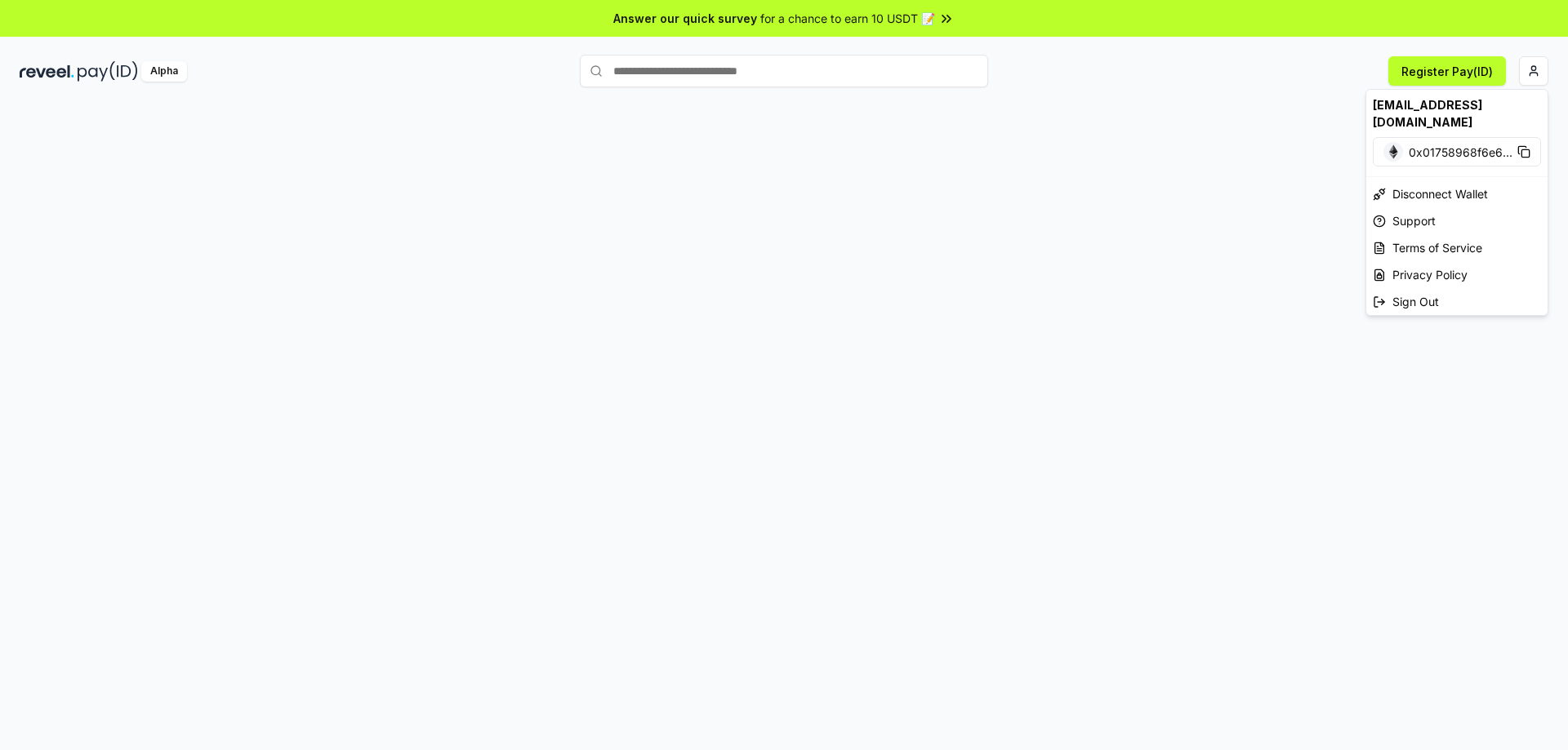
click at [1458, 74] on html "Answer our quick survey for a chance to earn 10 USDT 📝 Alpha Register Pay(ID) d…" at bounding box center [784, 375] width 1568 height 750
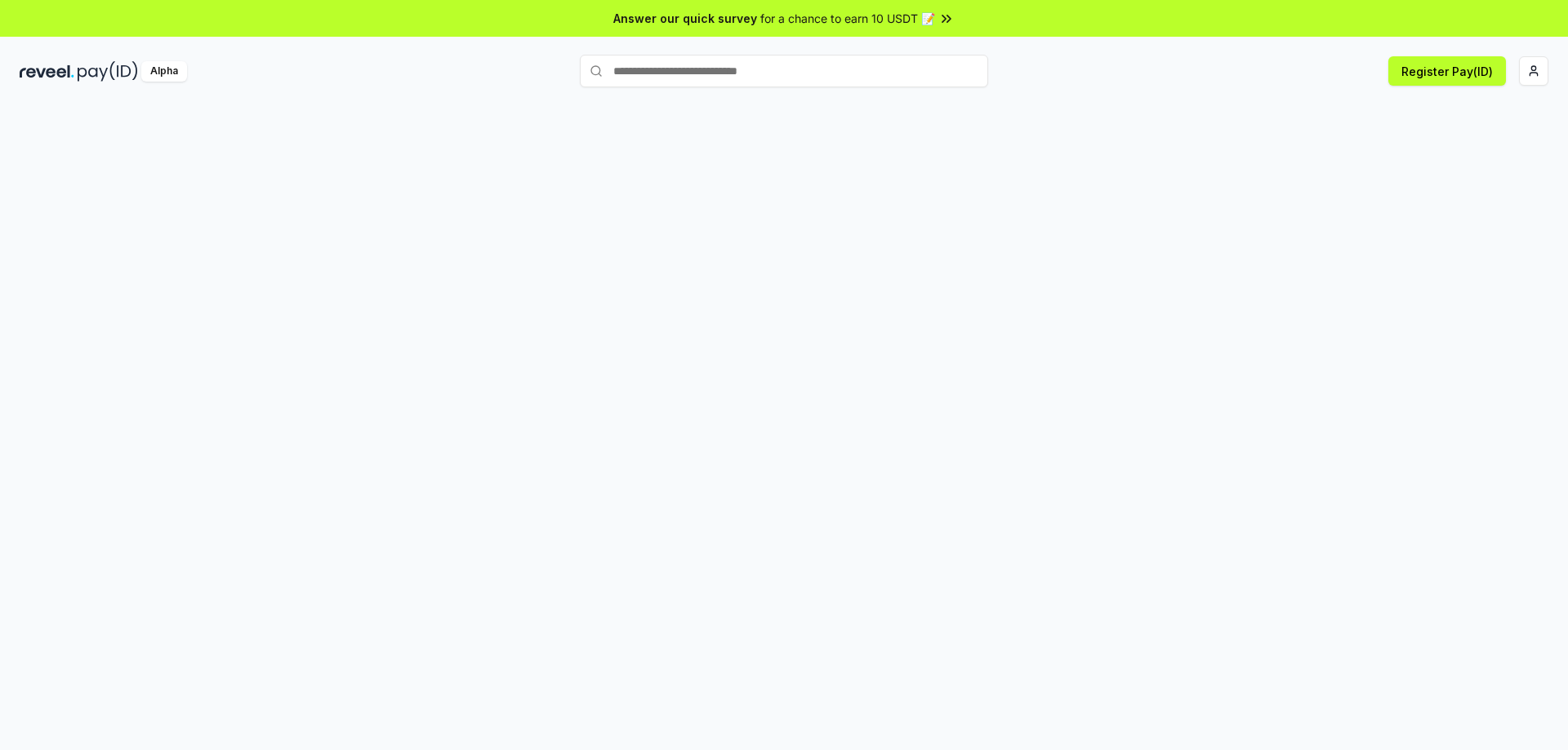
click at [95, 78] on img at bounding box center [107, 71] width 61 height 21
click at [88, 70] on img at bounding box center [107, 71] width 61 height 21
click at [64, 71] on img at bounding box center [47, 71] width 55 height 21
click at [716, 22] on span "Answer our quick survey" at bounding box center [685, 19] width 144 height 18
click at [58, 86] on div "Alpha Register Pay(ID)" at bounding box center [784, 70] width 1568 height 42
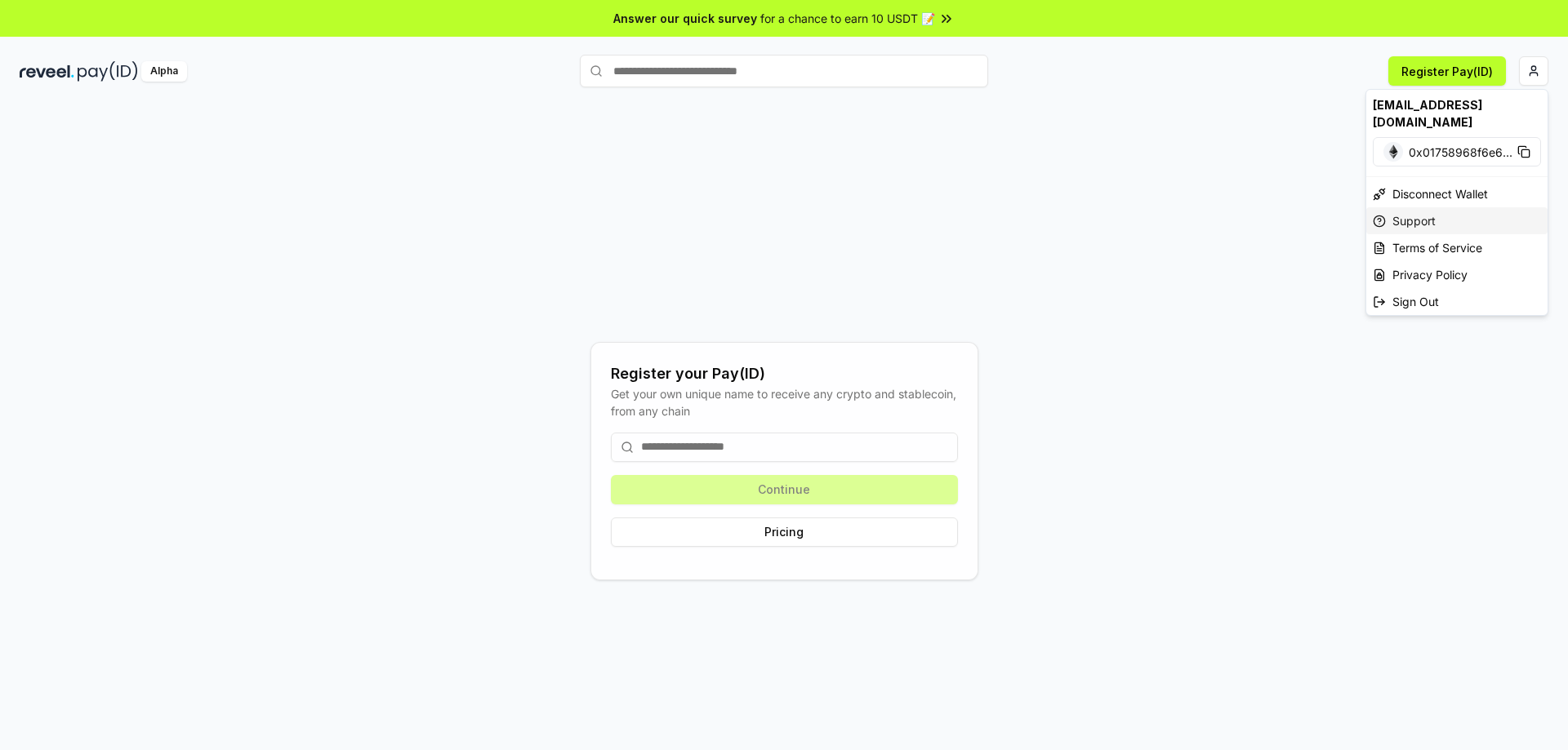
click at [1431, 207] on div "Support" at bounding box center [1457, 221] width 182 height 27
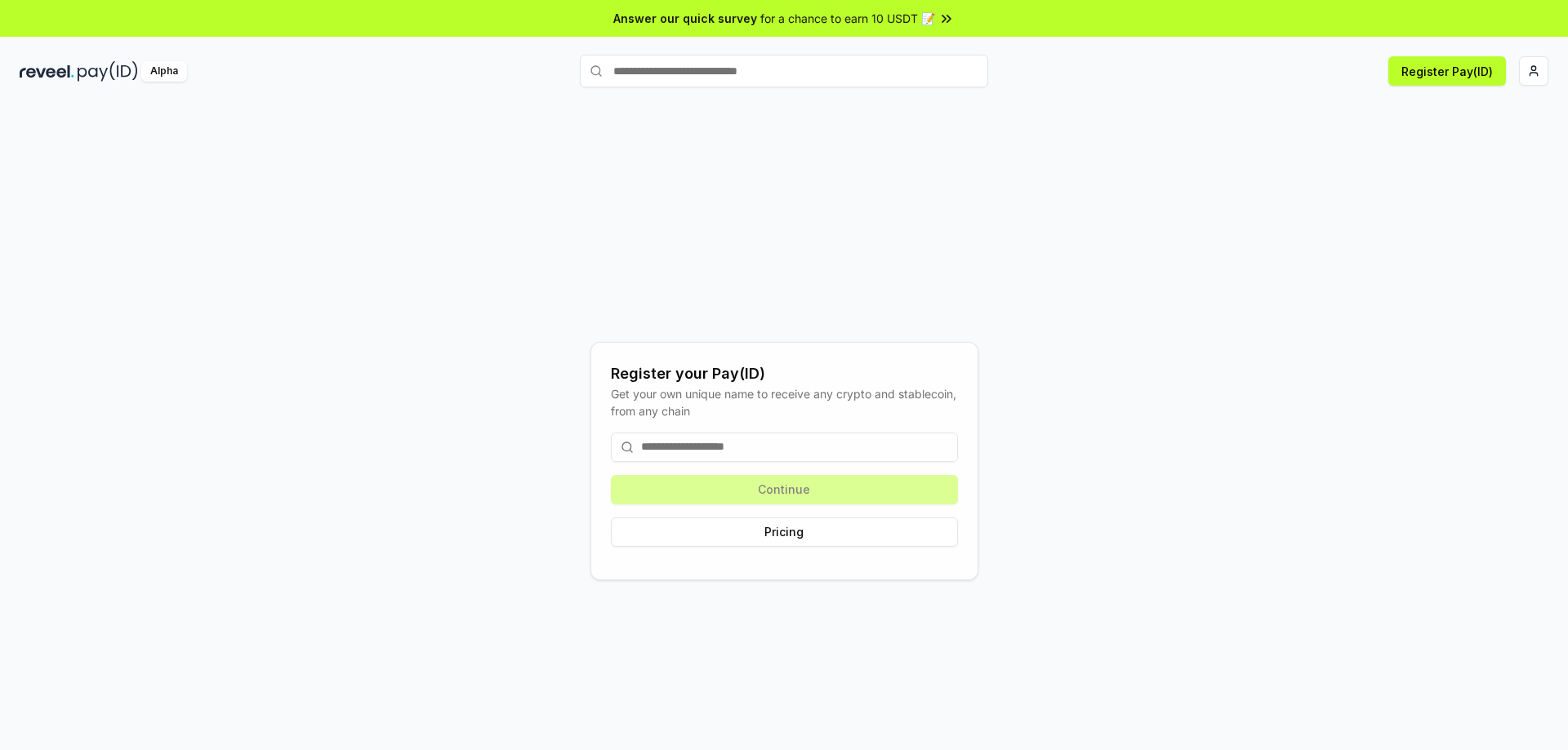
click at [79, 79] on img at bounding box center [107, 71] width 61 height 21
click at [1533, 70] on html "Answer our quick survey for a chance to earn 10 USDT 📝 Alpha Register Pay(ID) R…" at bounding box center [784, 375] width 1568 height 750
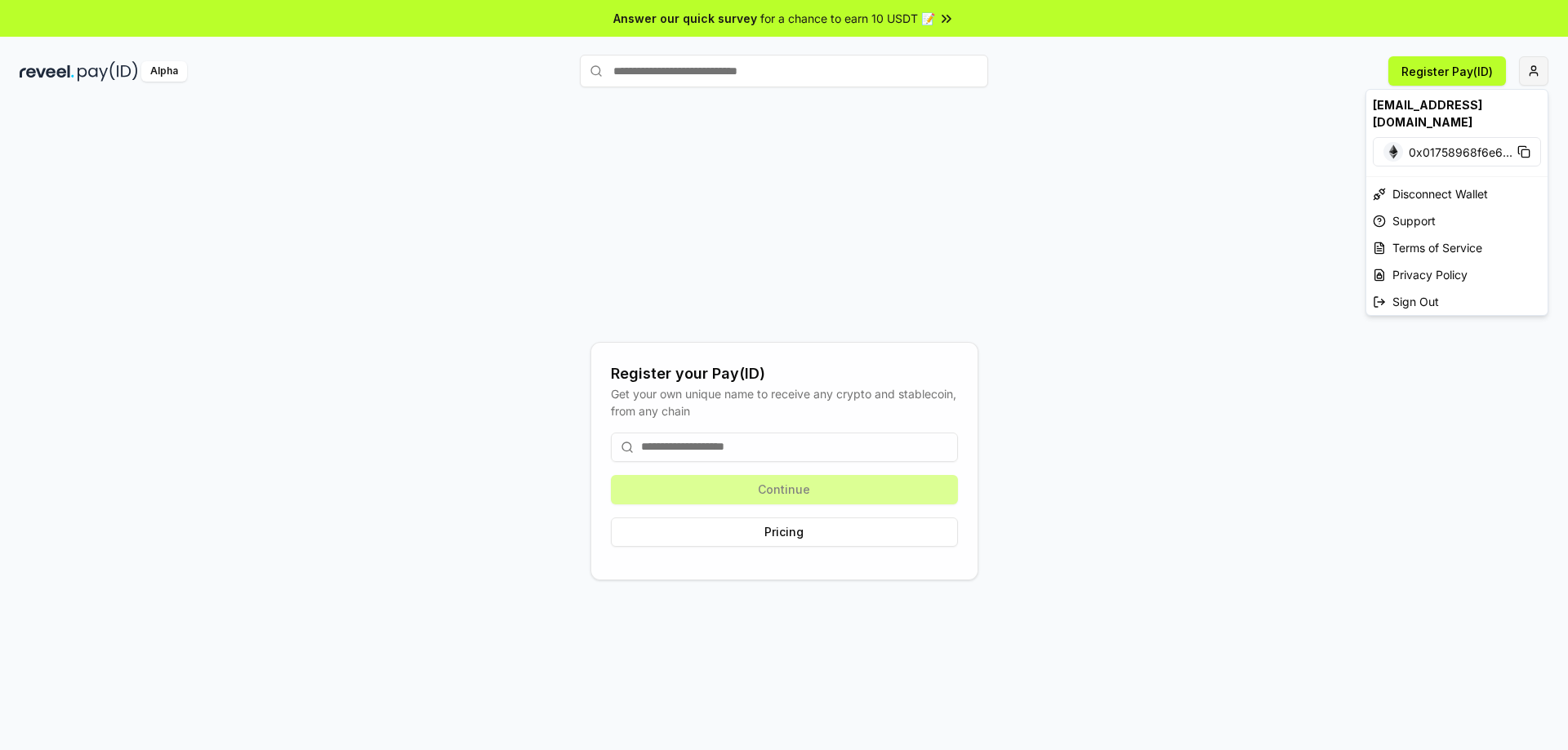
click at [1476, 111] on div "[EMAIL_ADDRESS][DOMAIN_NAME]" at bounding box center [1457, 113] width 182 height 47
click at [1081, 182] on html "Answer our quick survey for a chance to earn 10 USDT 📝 Alpha Register Pay(ID) R…" at bounding box center [784, 375] width 1568 height 750
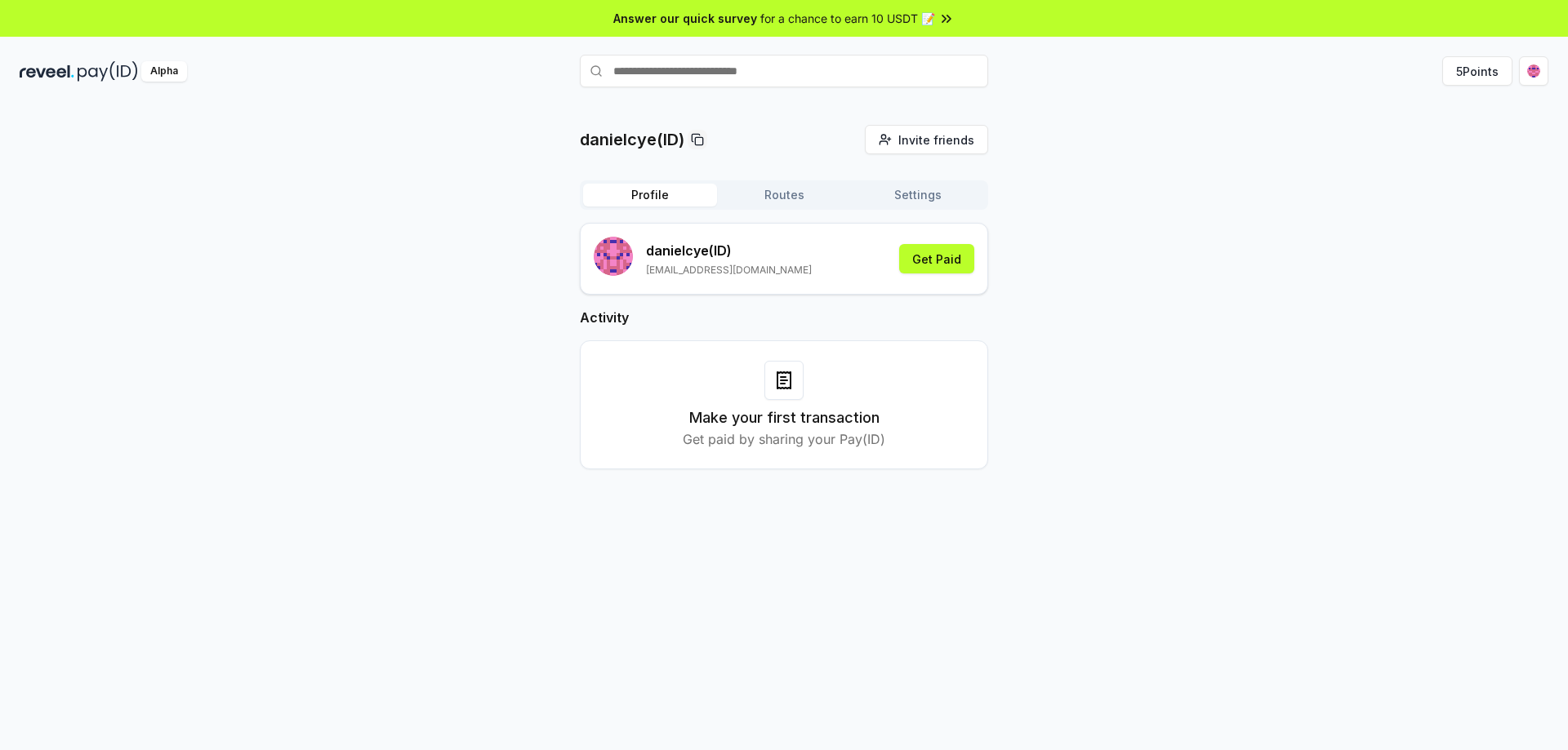
click at [1242, 370] on div "danielcye(ID) Invite friends Invite Profile Routes Settings danielcye (ID) [EMA…" at bounding box center [784, 310] width 1528 height 370
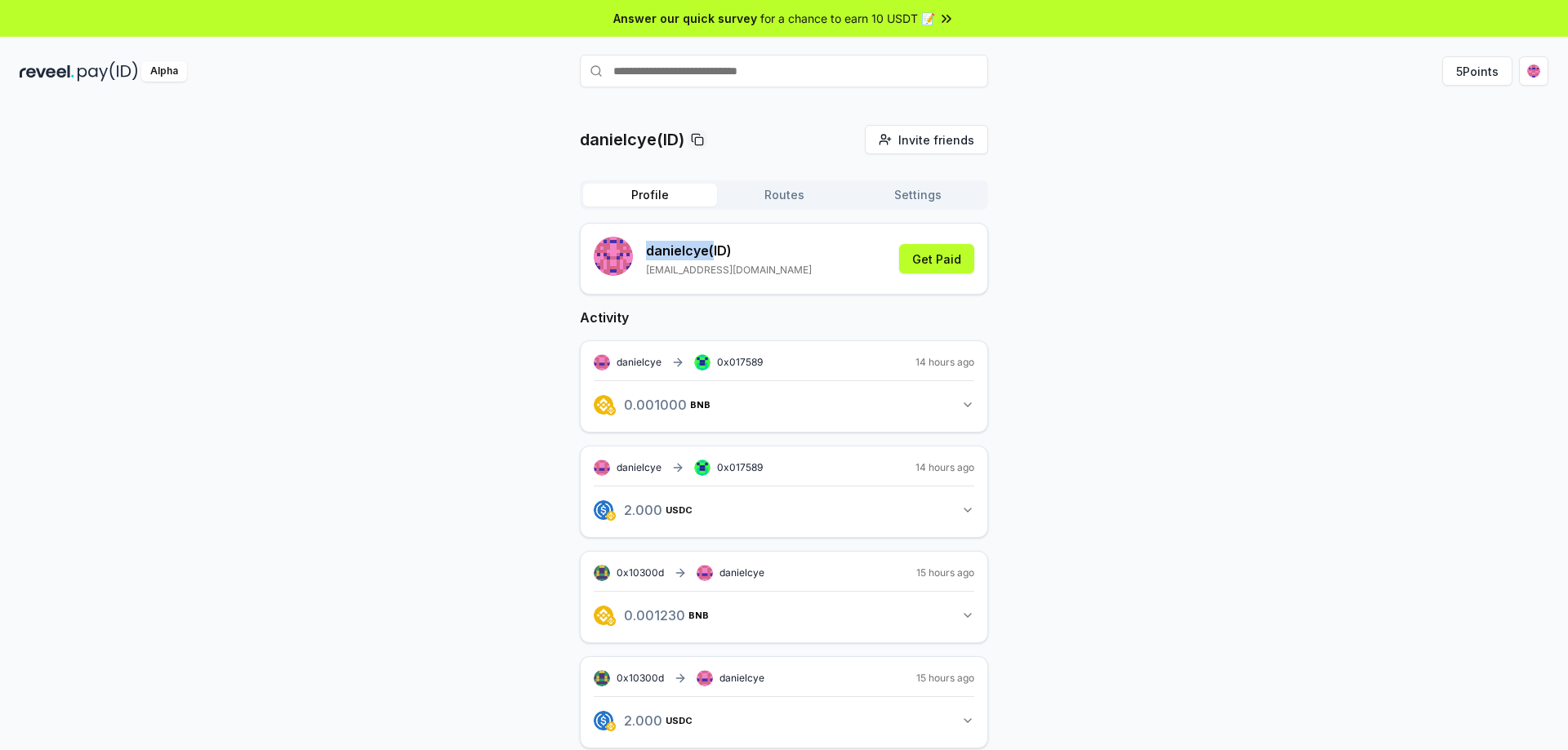
drag, startPoint x: 709, startPoint y: 247, endPoint x: 641, endPoint y: 247, distance: 68.0
click at [641, 247] on div "danielcye (ID) [EMAIL_ADDRESS][DOMAIN_NAME]" at bounding box center [702, 258] width 218 height 44
click at [785, 190] on button "Routes" at bounding box center [784, 194] width 134 height 22
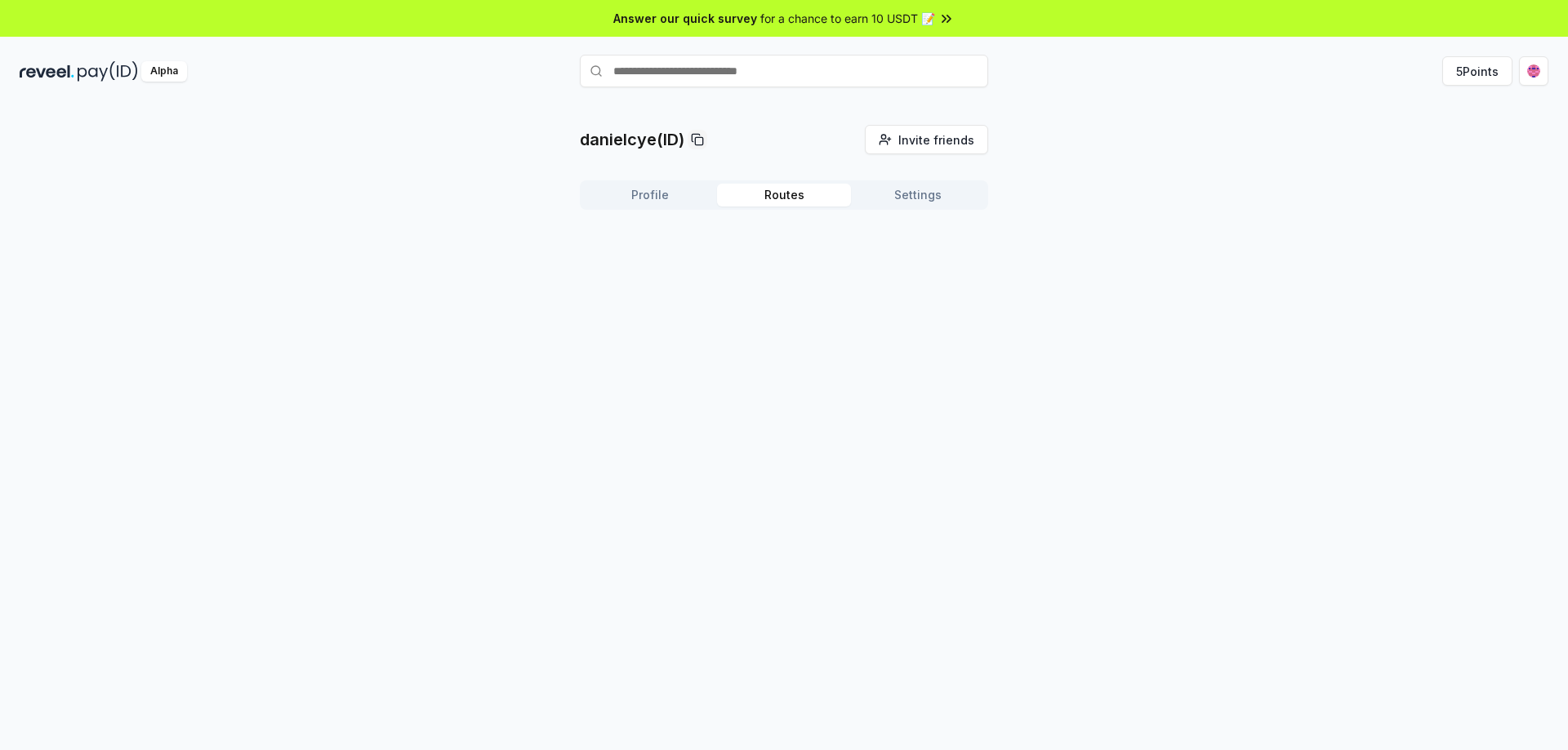
click at [924, 197] on button "Settings" at bounding box center [917, 194] width 134 height 22
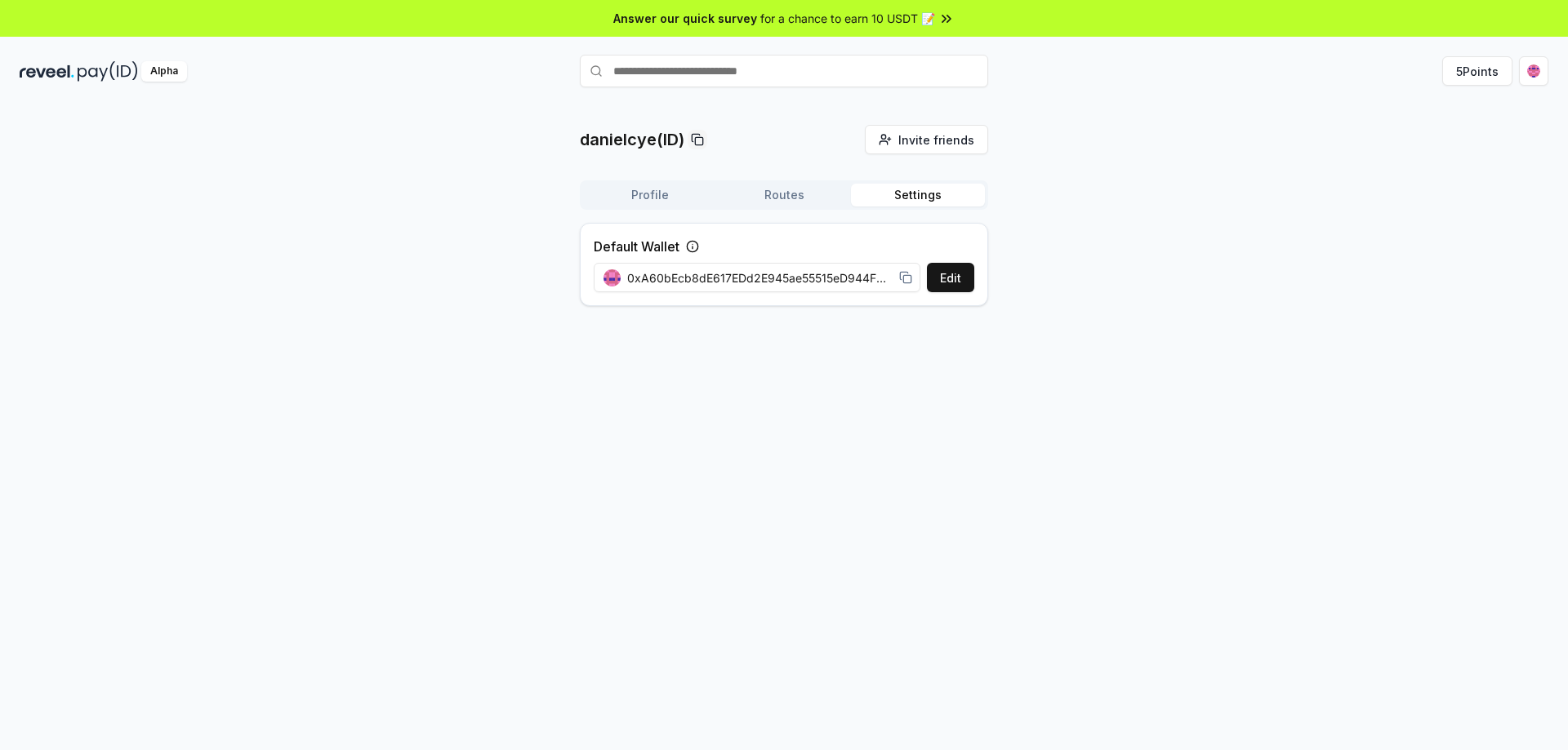
click at [788, 194] on button "Routes" at bounding box center [784, 194] width 134 height 22
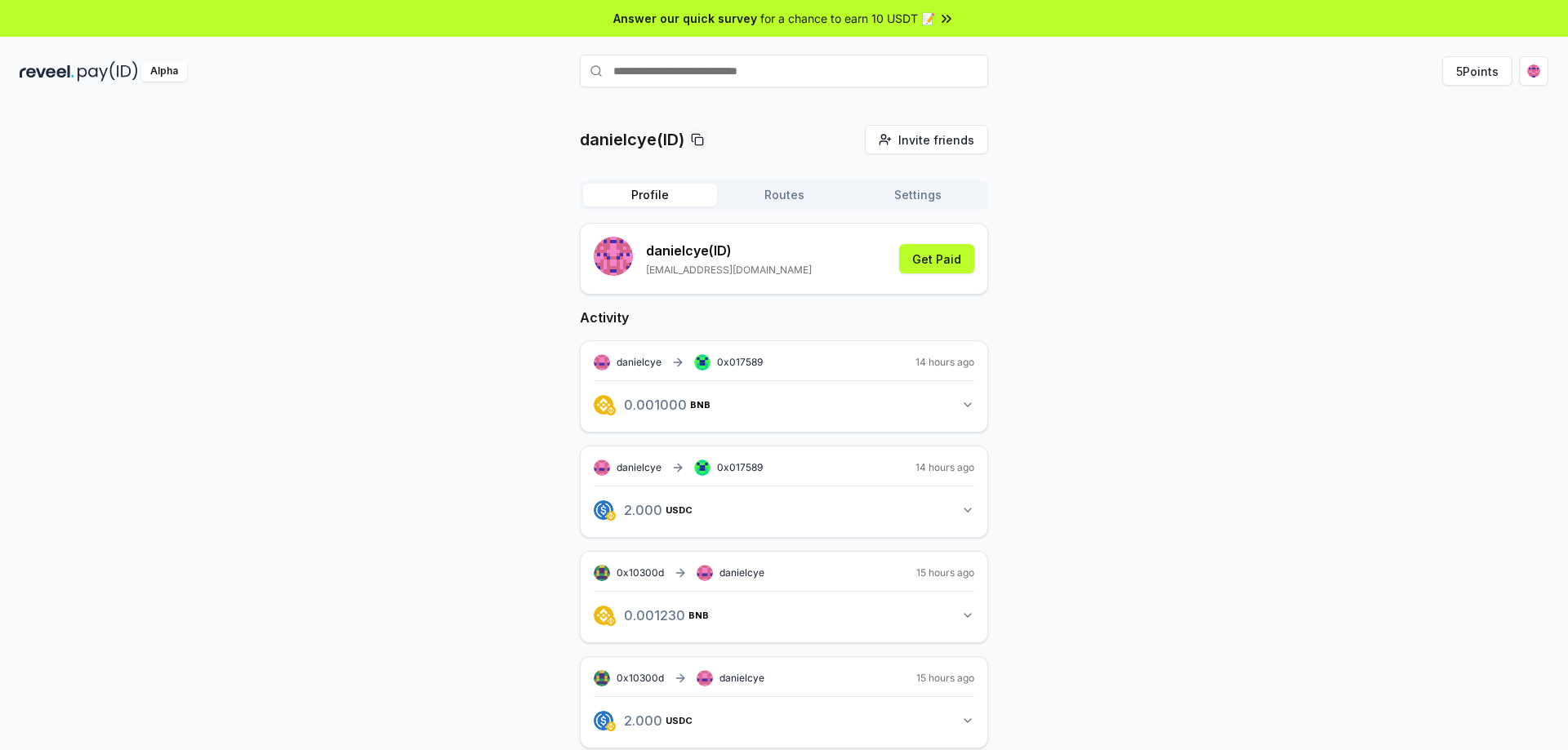
click at [646, 194] on button "Profile" at bounding box center [650, 194] width 134 height 22
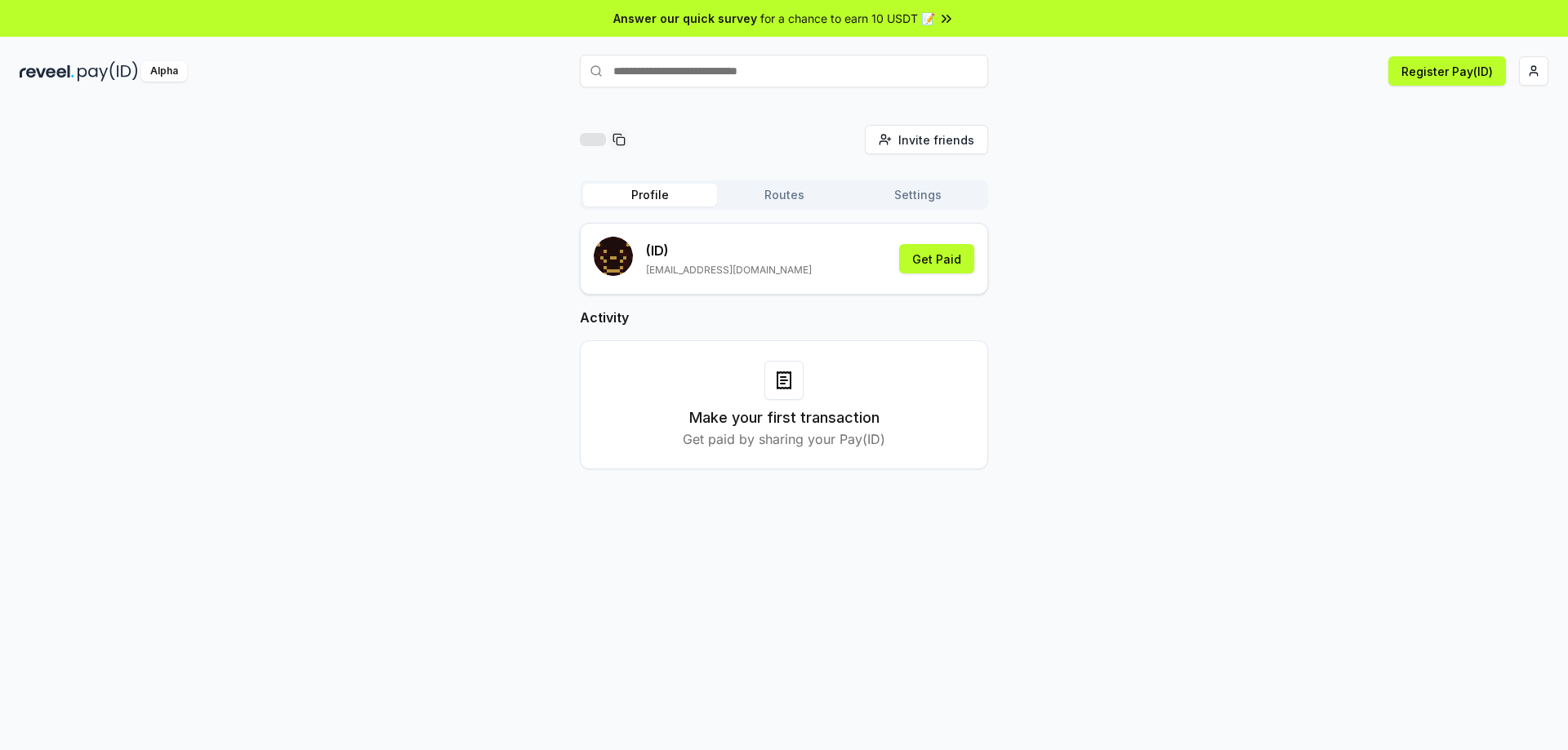
click at [787, 193] on button "Routes" at bounding box center [784, 194] width 134 height 22
click at [659, 197] on button "Profile" at bounding box center [650, 194] width 134 height 22
click at [942, 192] on button "Settings" at bounding box center [917, 194] width 134 height 22
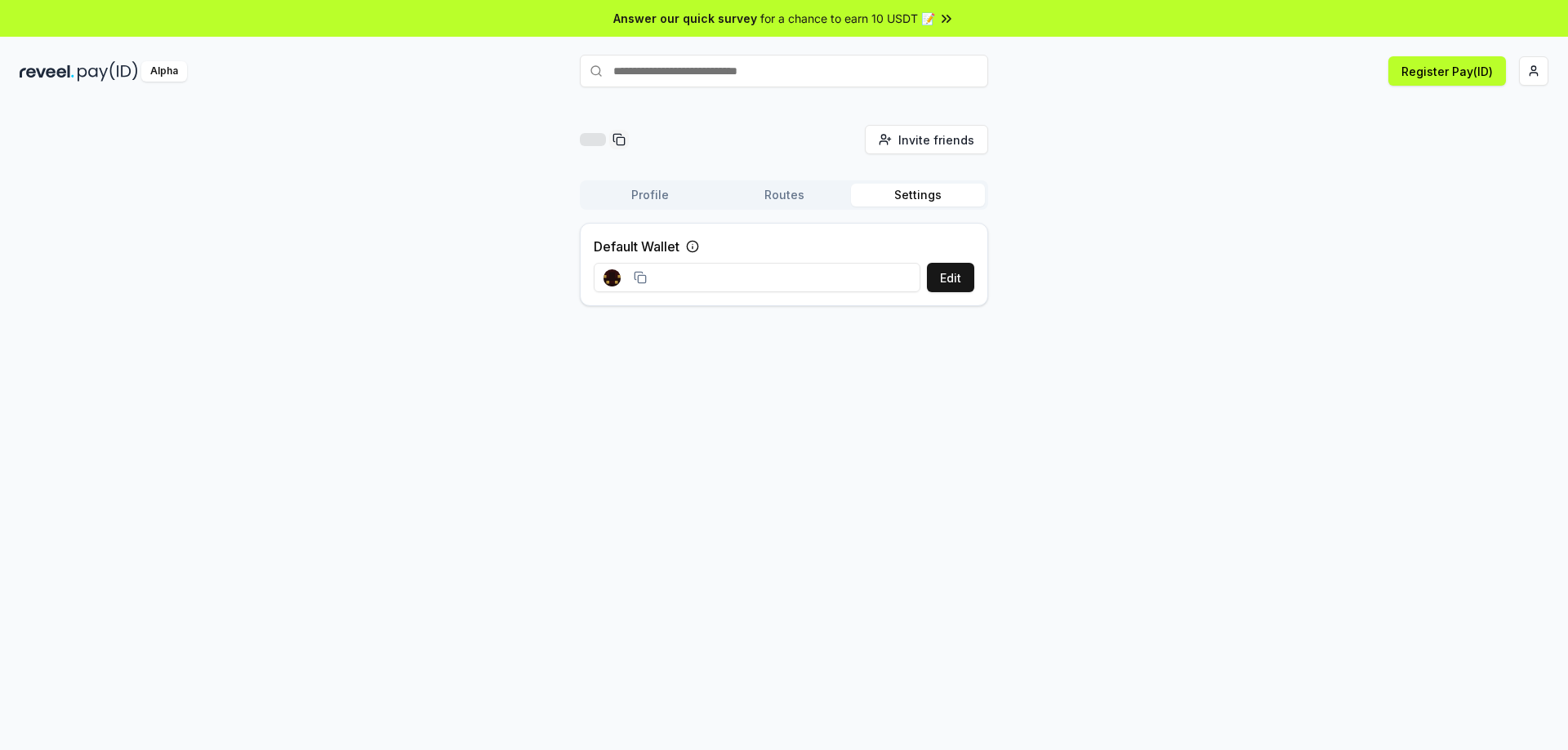
click at [778, 197] on button "Routes" at bounding box center [784, 194] width 134 height 22
click at [629, 199] on button "Profile" at bounding box center [650, 194] width 134 height 22
